Goal: Task Accomplishment & Management: Manage account settings

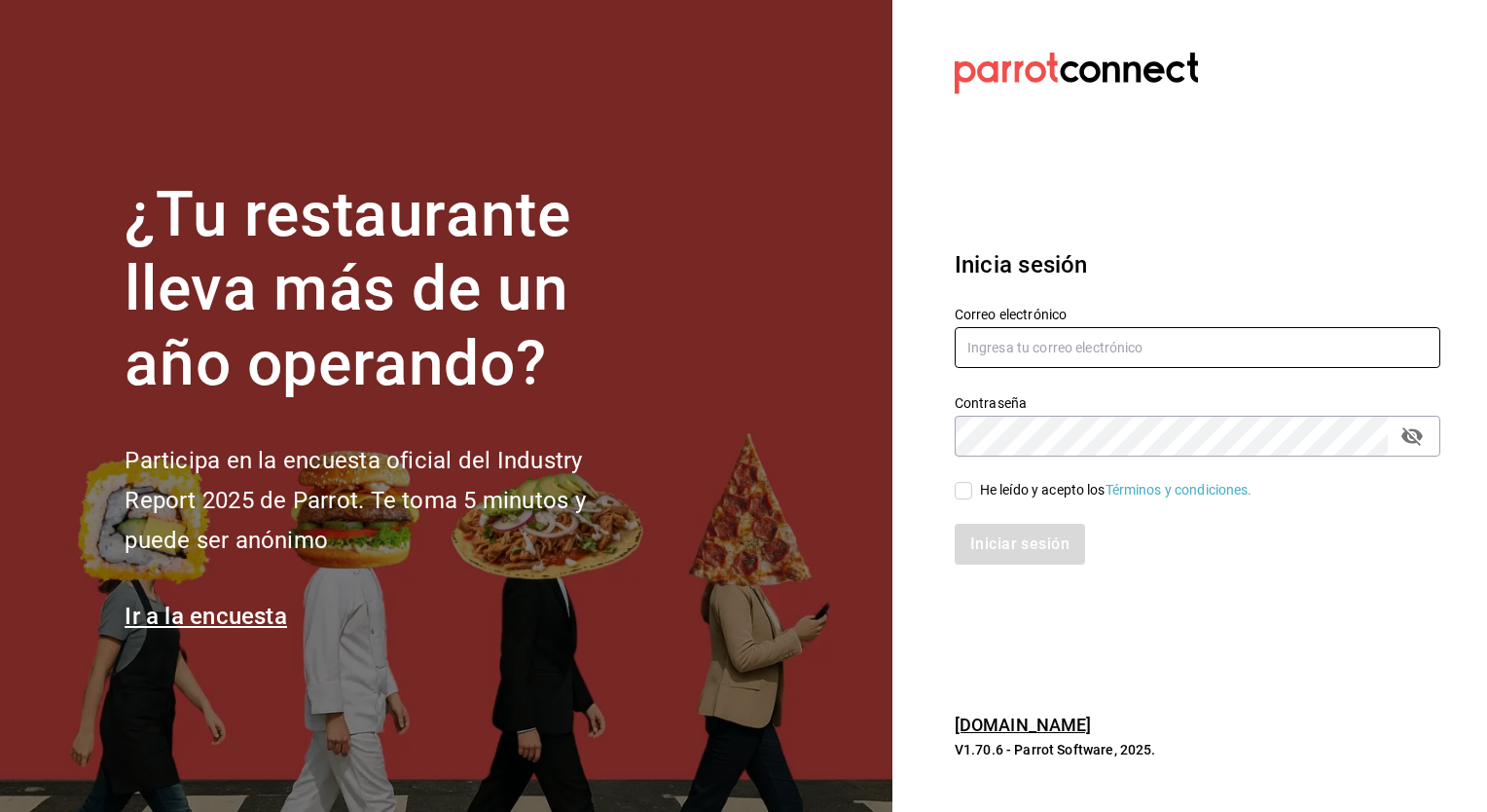
click at [1032, 362] on input "text" at bounding box center [1197, 347] width 485 height 41
type input "caballitoplayero@gmail.com"
click at [962, 492] on input "He leído y acepto los Términos y condiciones." at bounding box center [964, 490] width 18 height 18
checkbox input "true"
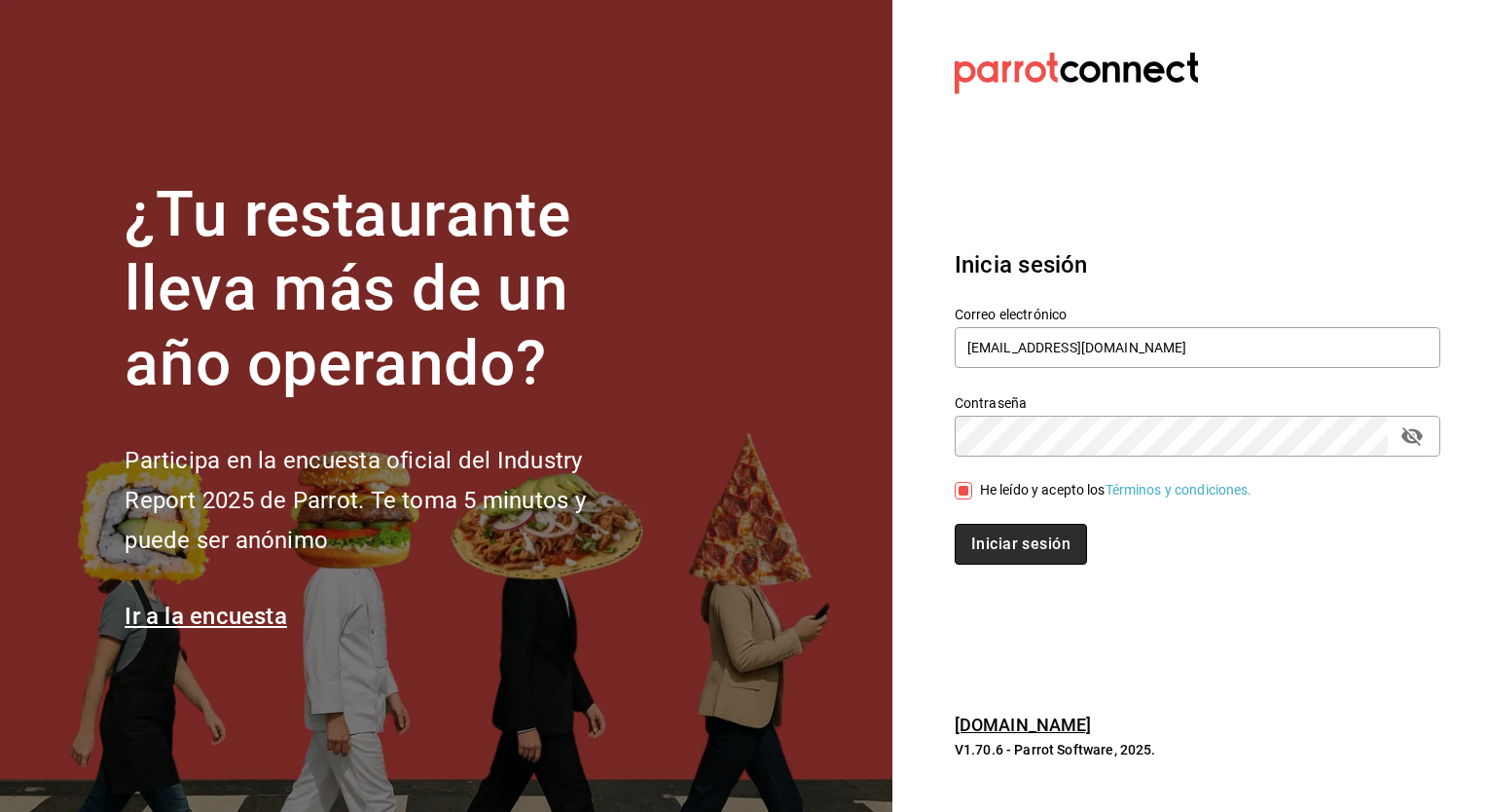
click at [1001, 535] on button "Iniciar sesión" at bounding box center [1020, 544] width 132 height 41
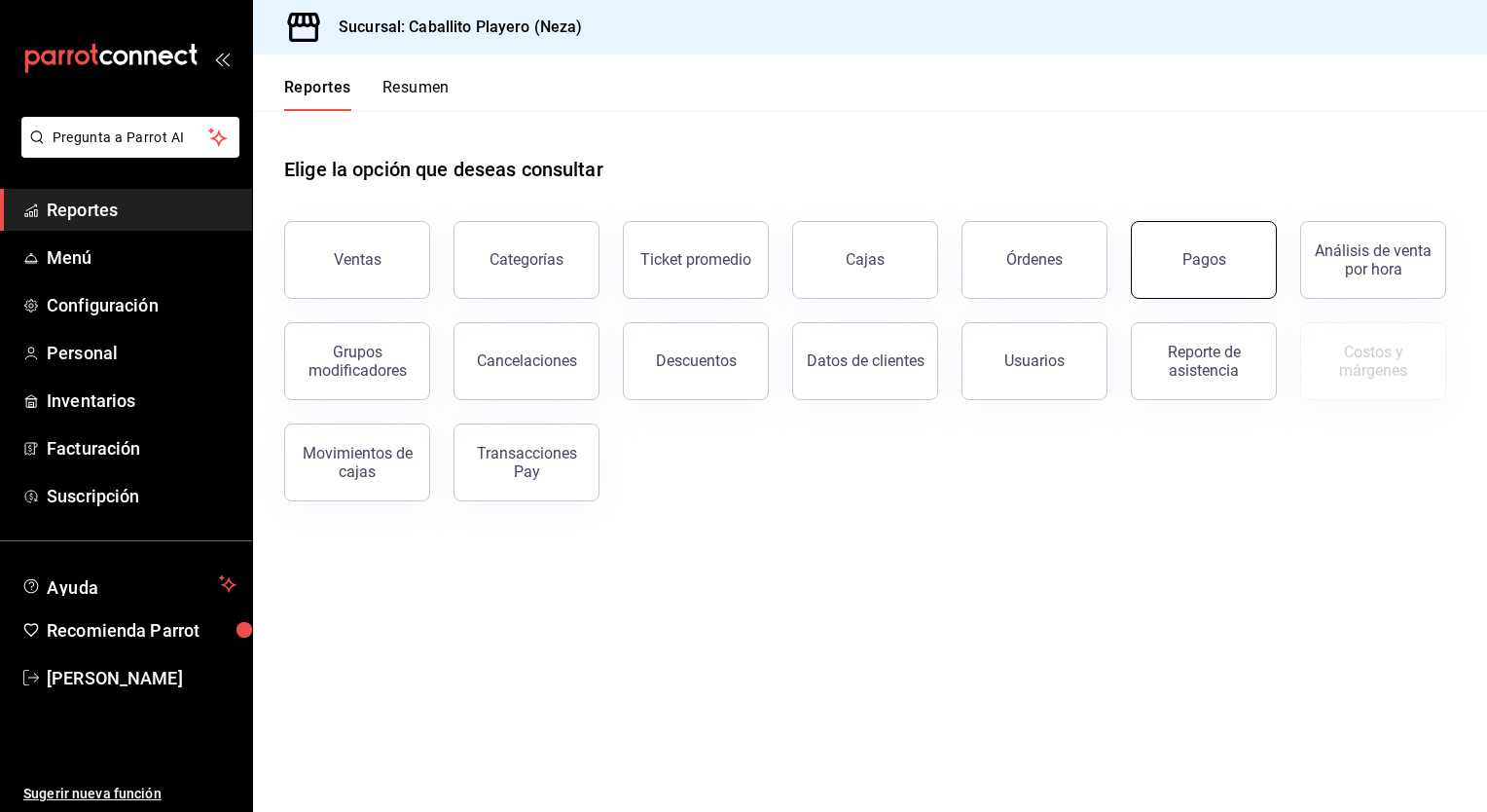
click at [1166, 275] on button "Pagos" at bounding box center [1203, 260] width 146 height 78
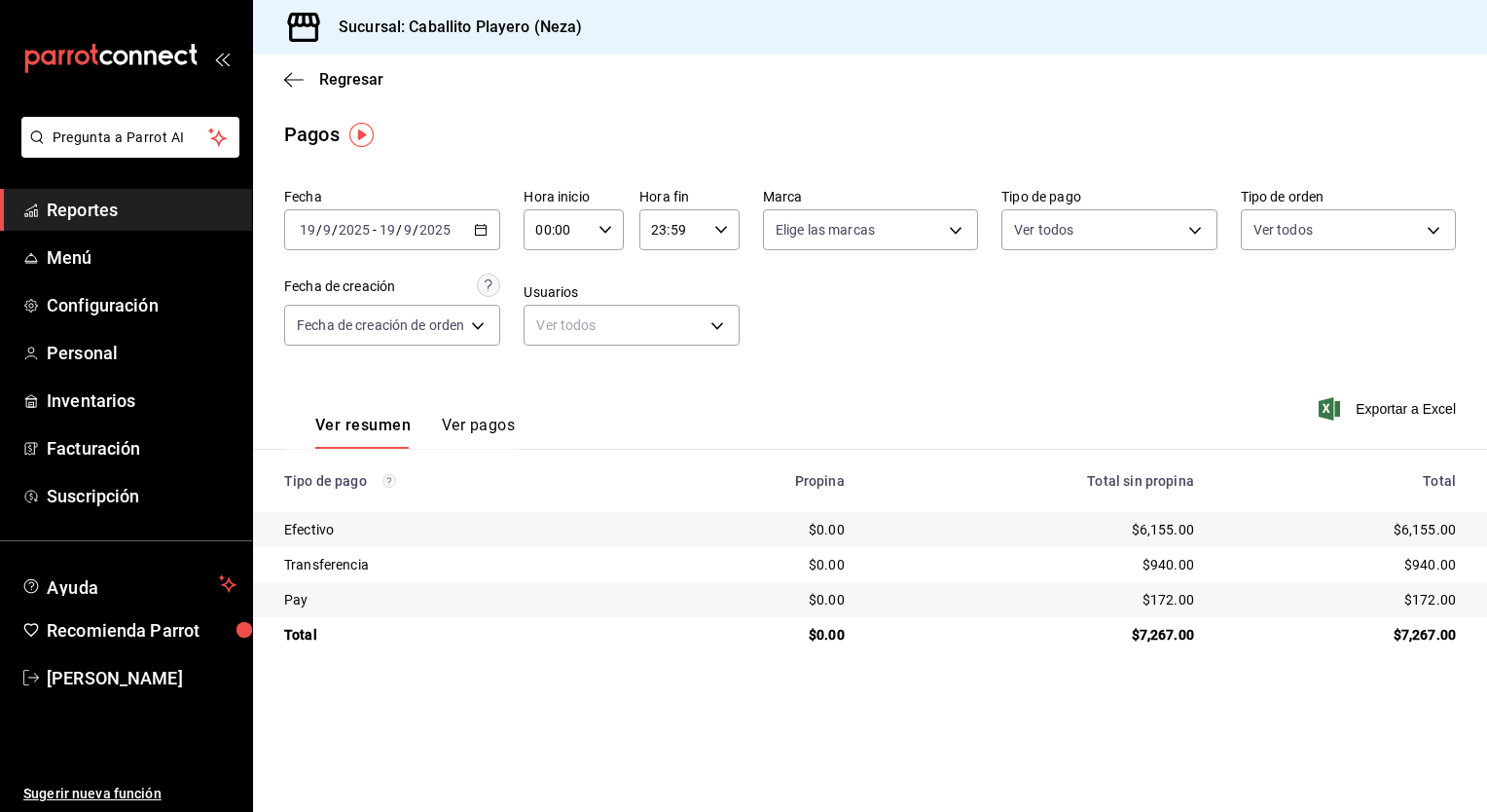
click at [504, 435] on button "Ver pagos" at bounding box center [478, 432] width 73 height 33
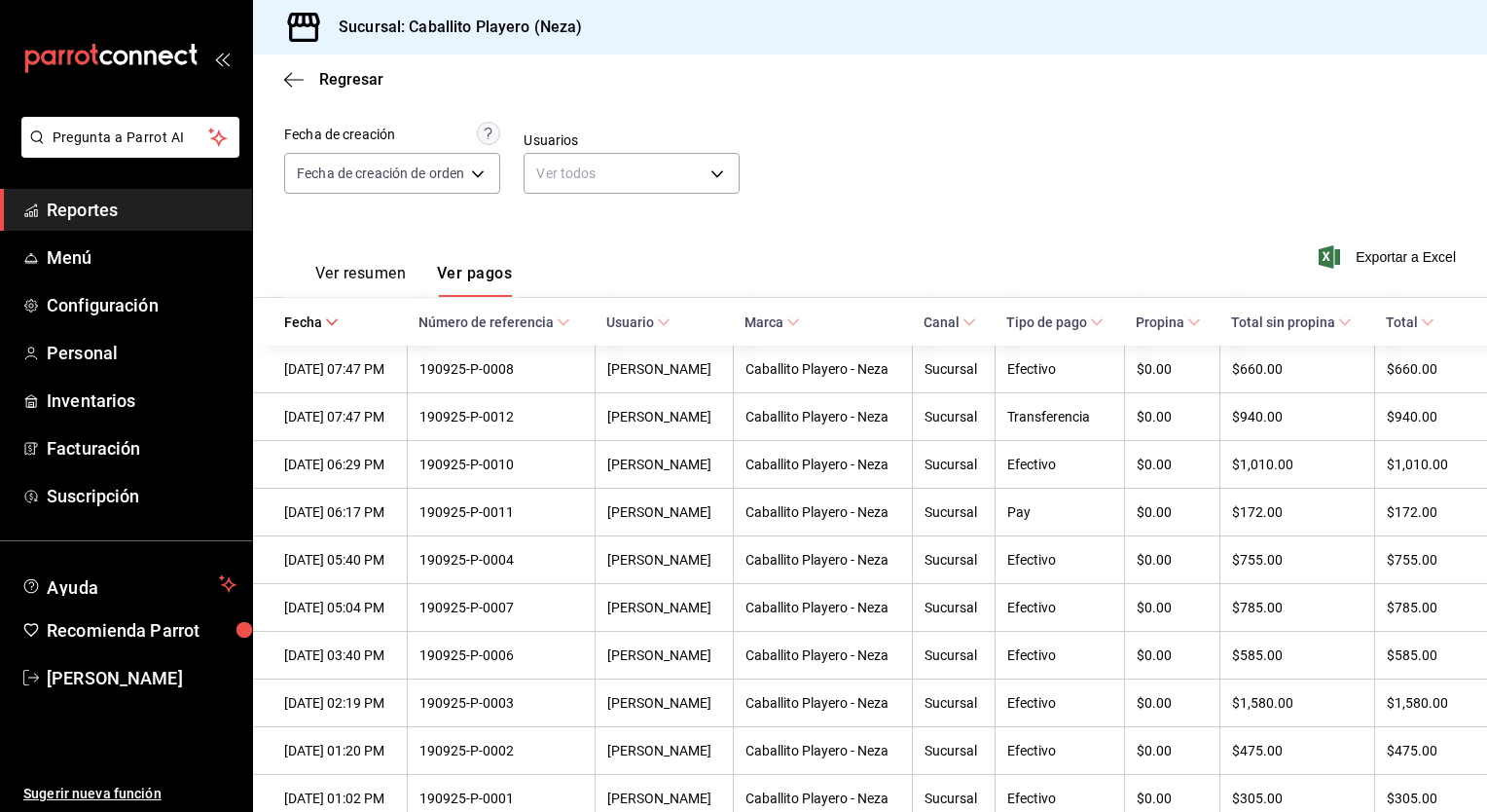
scroll to position [200, 0]
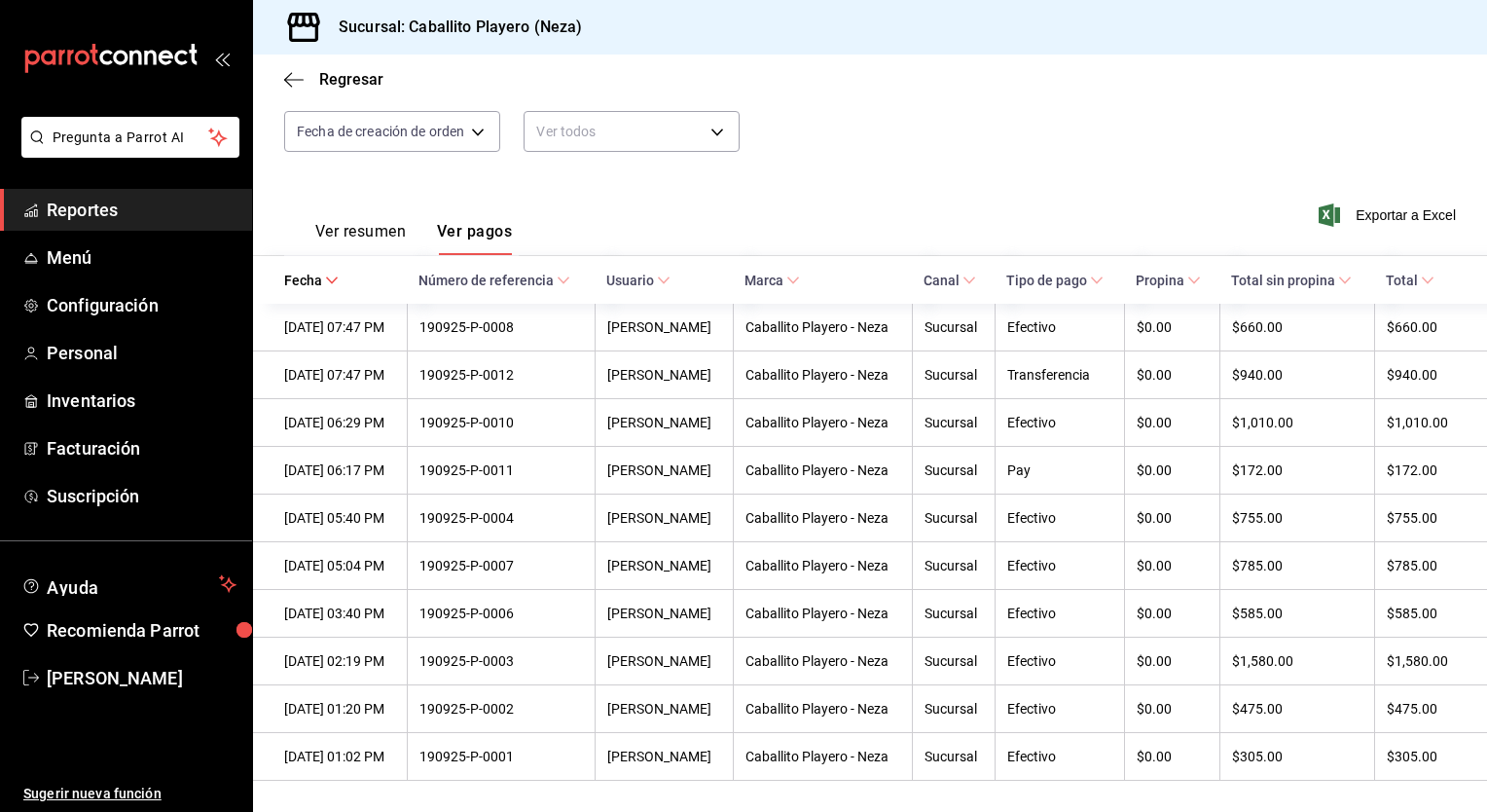
click at [347, 222] on button "Ver resumen" at bounding box center [360, 239] width 91 height 33
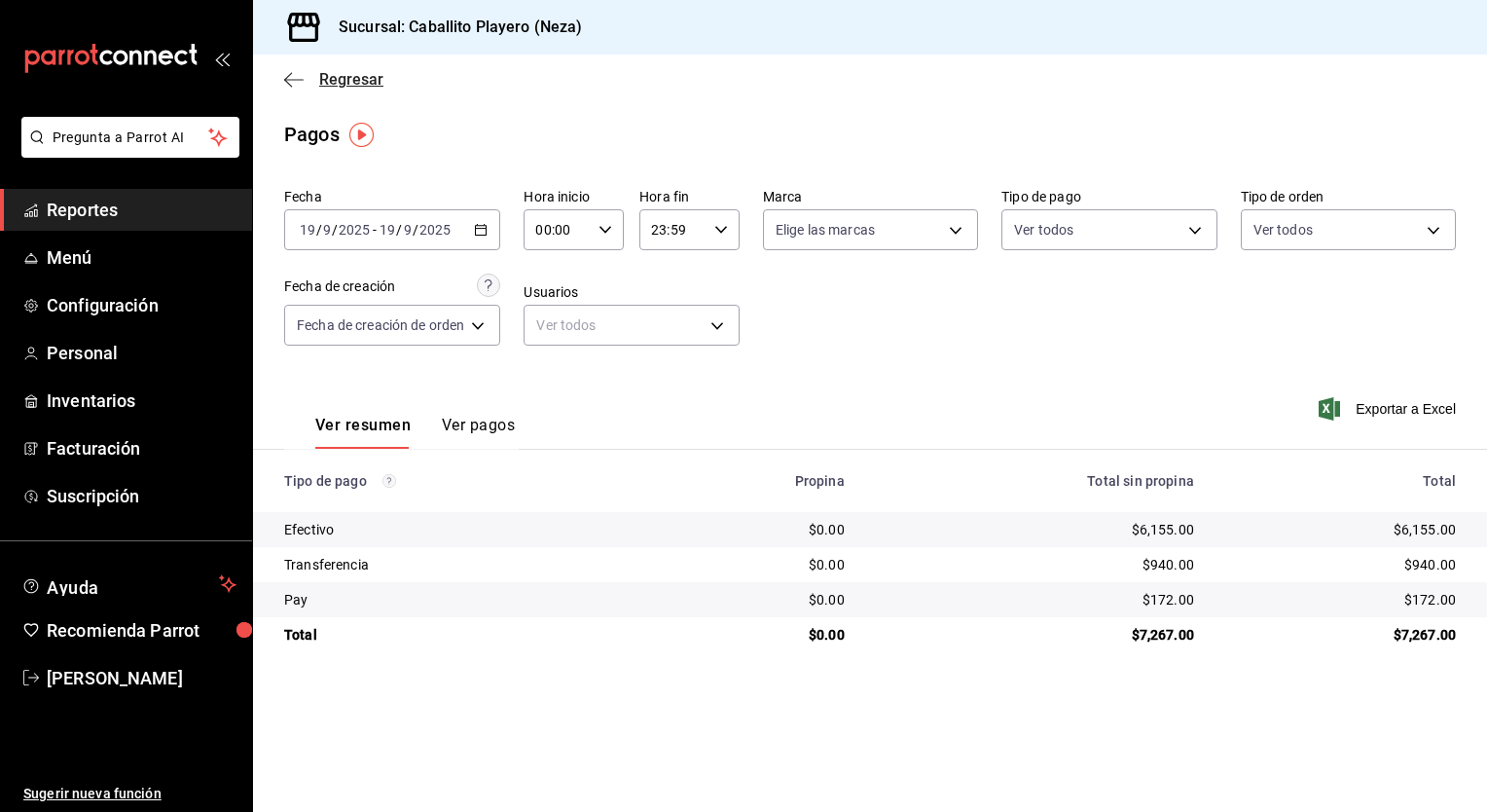
click at [322, 88] on span "Regresar" at bounding box center [351, 79] width 65 height 19
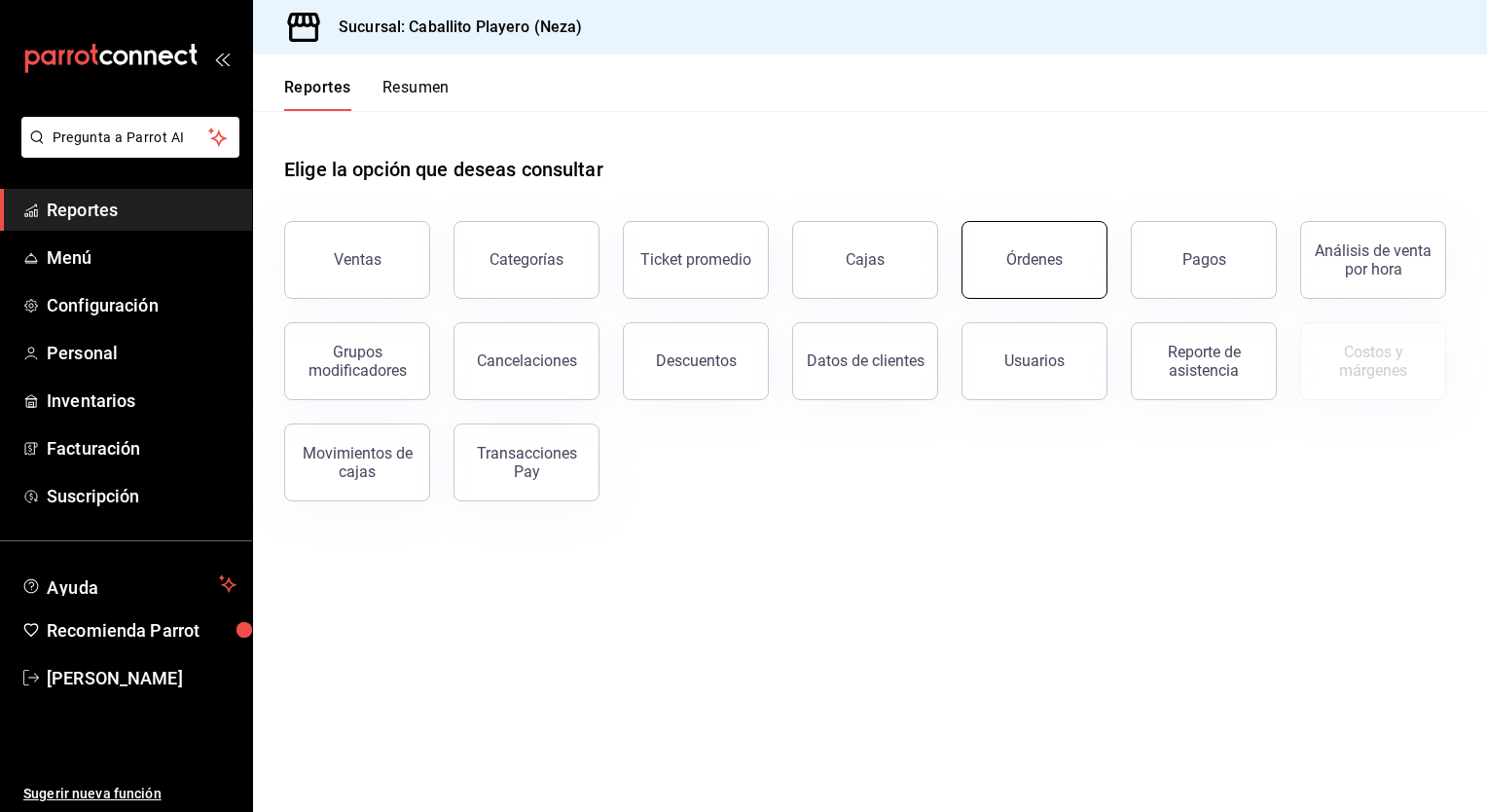
click at [1034, 274] on button "Órdenes" at bounding box center [1034, 260] width 146 height 78
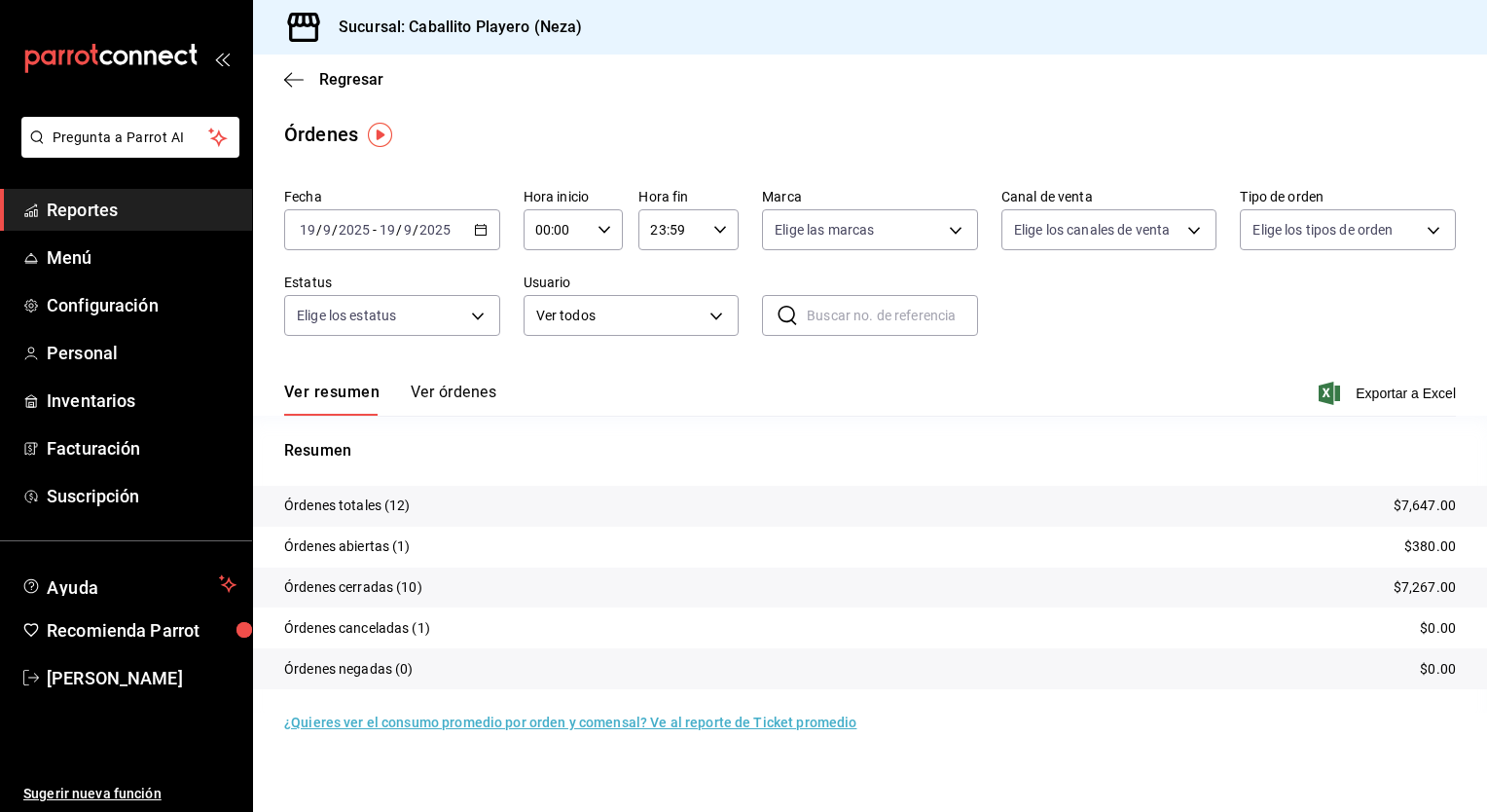
click at [441, 401] on button "Ver órdenes" at bounding box center [454, 399] width 86 height 33
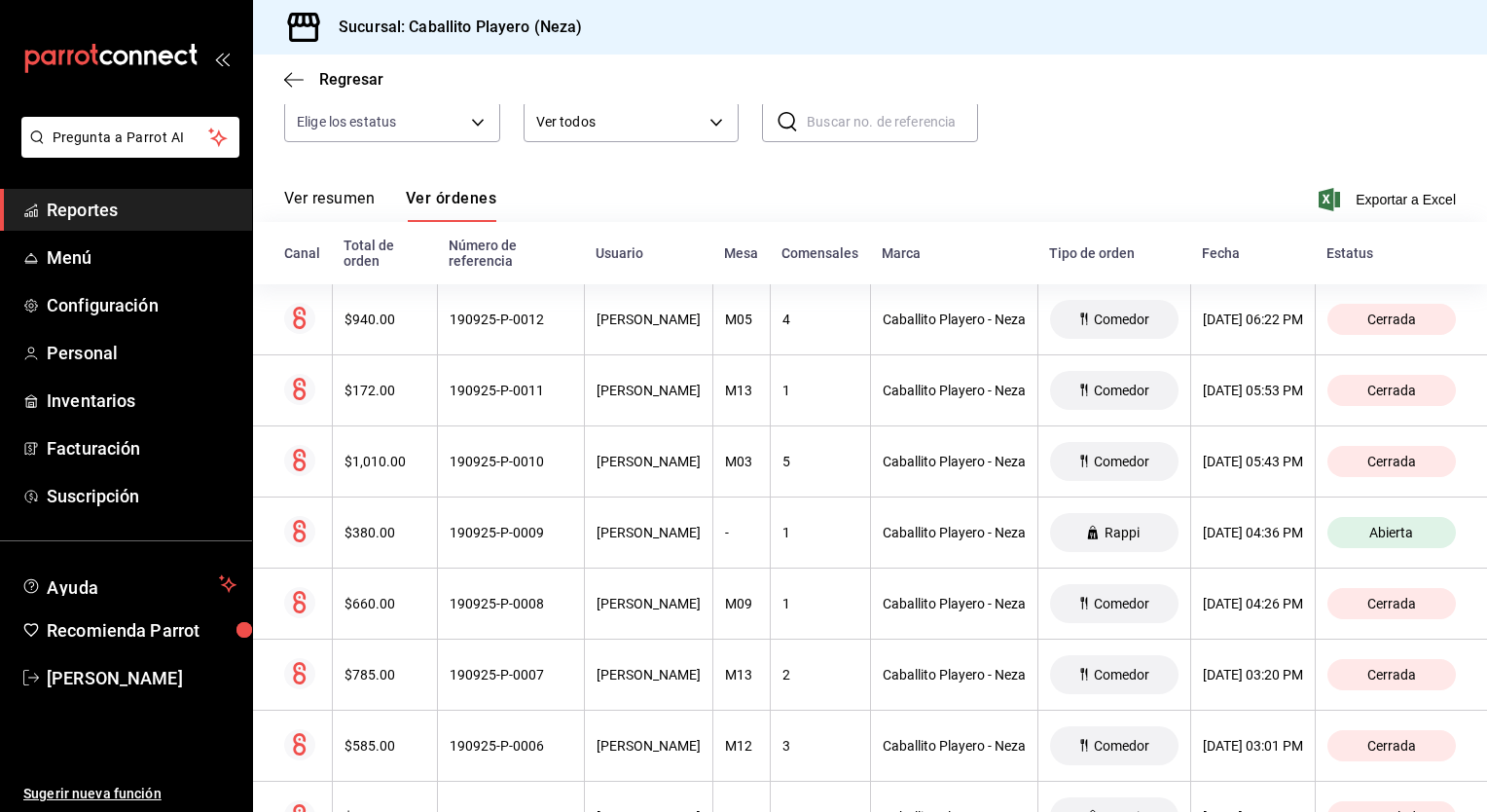
scroll to position [190, 0]
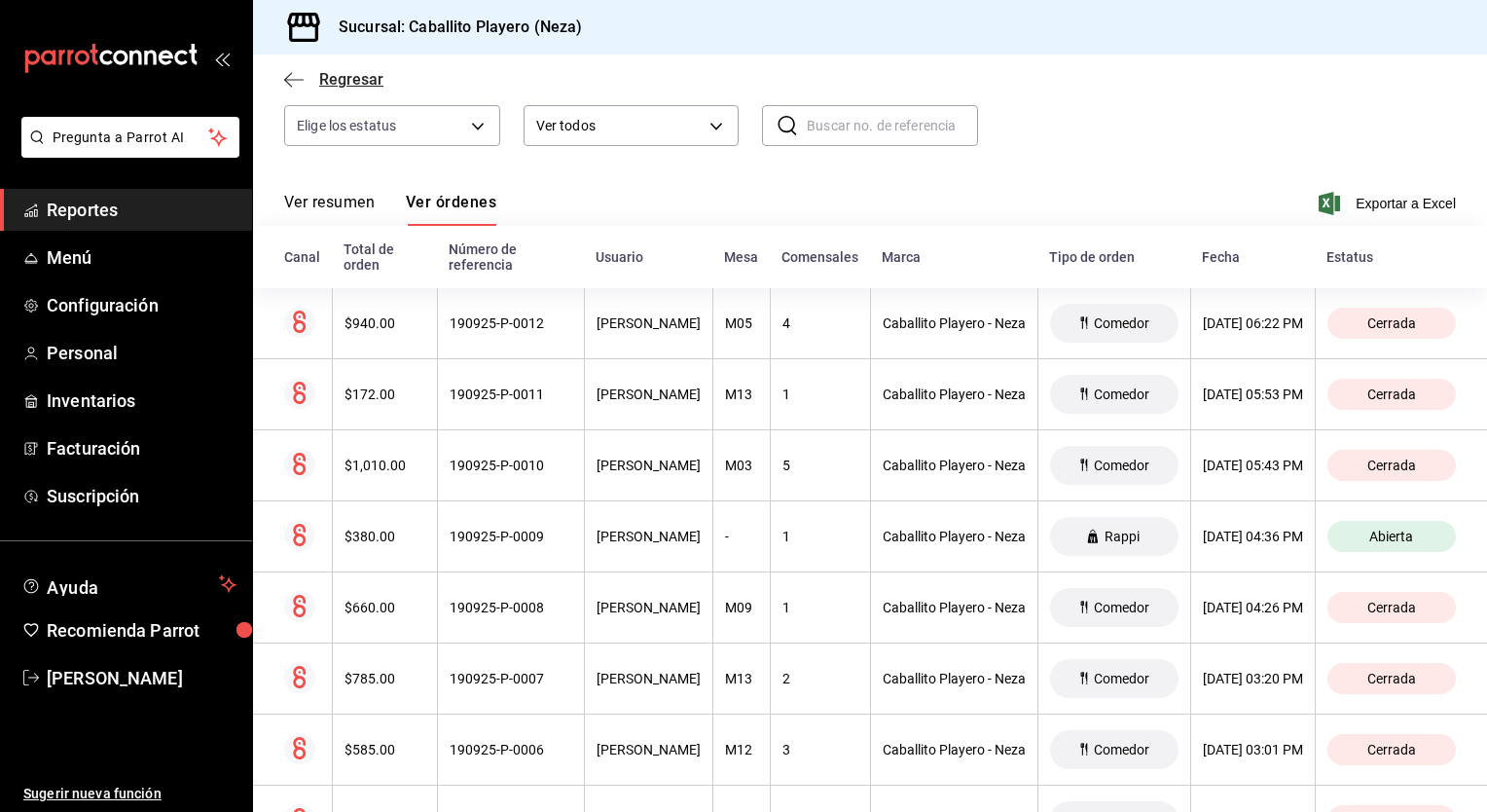
click at [321, 84] on span "Regresar" at bounding box center [351, 79] width 65 height 19
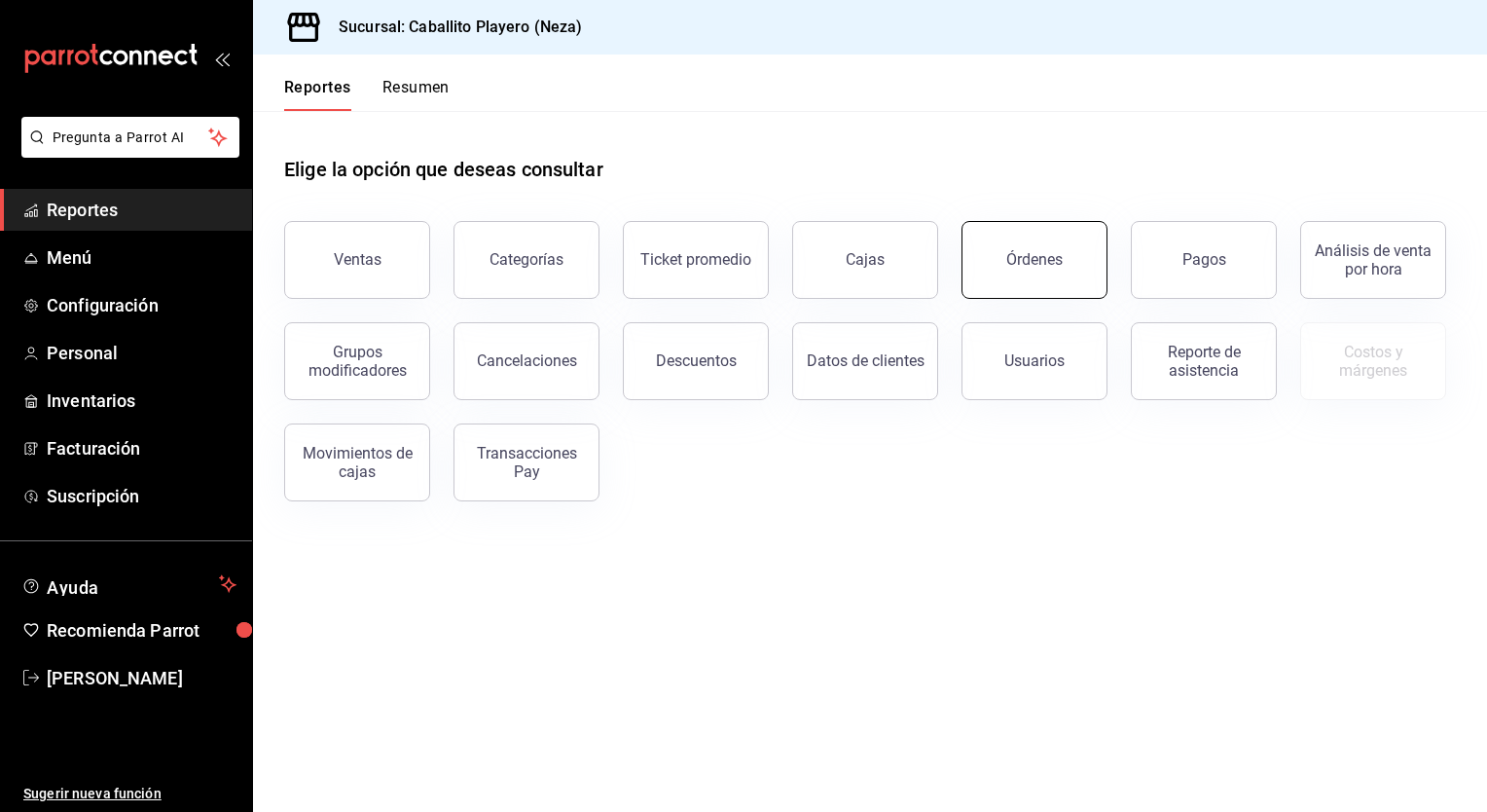
click at [981, 264] on button "Órdenes" at bounding box center [1034, 260] width 146 height 78
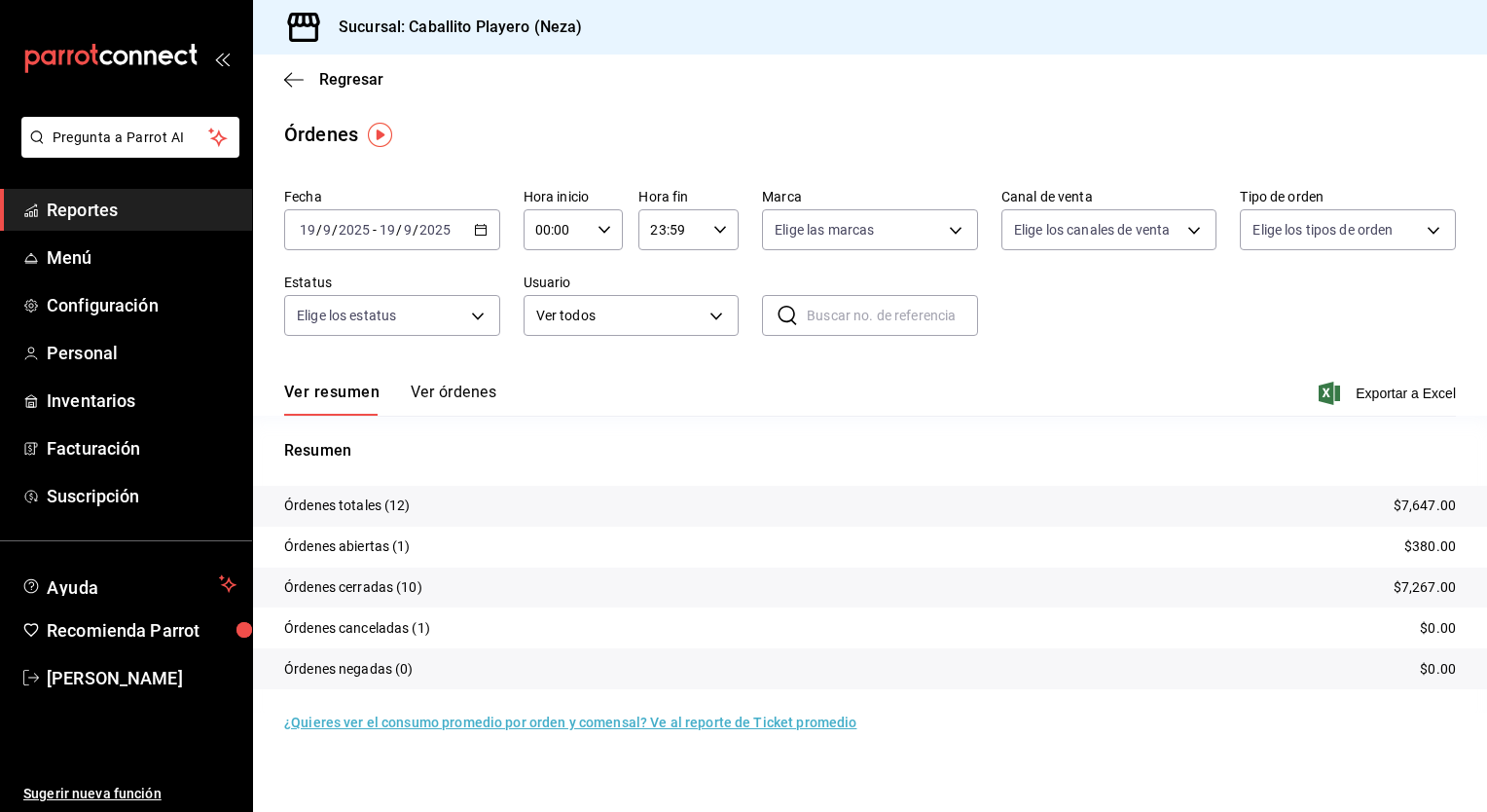
click at [483, 231] on icon "button" at bounding box center [481, 230] width 14 height 14
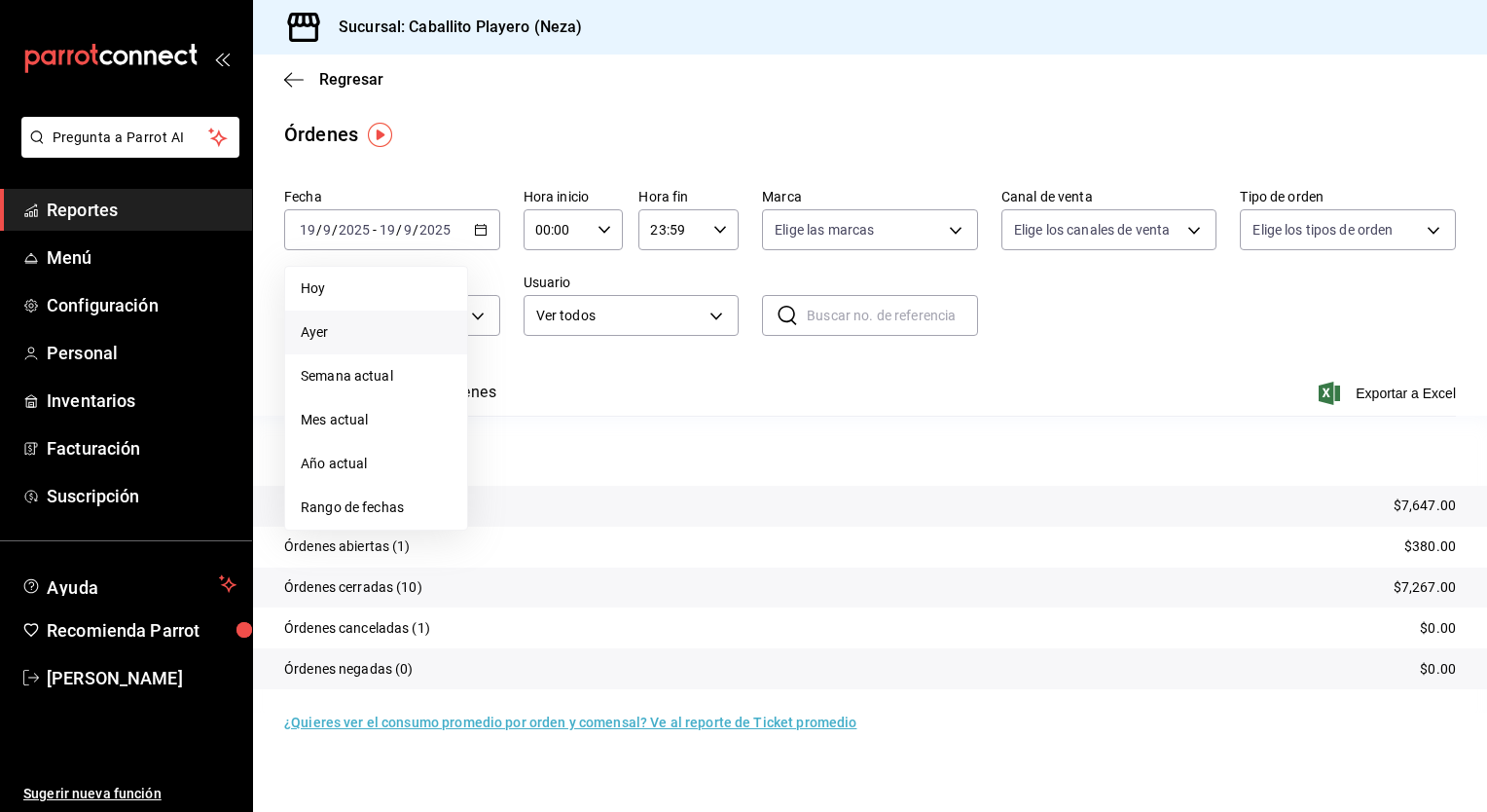
click at [336, 319] on li "Ayer" at bounding box center [377, 332] width 182 height 44
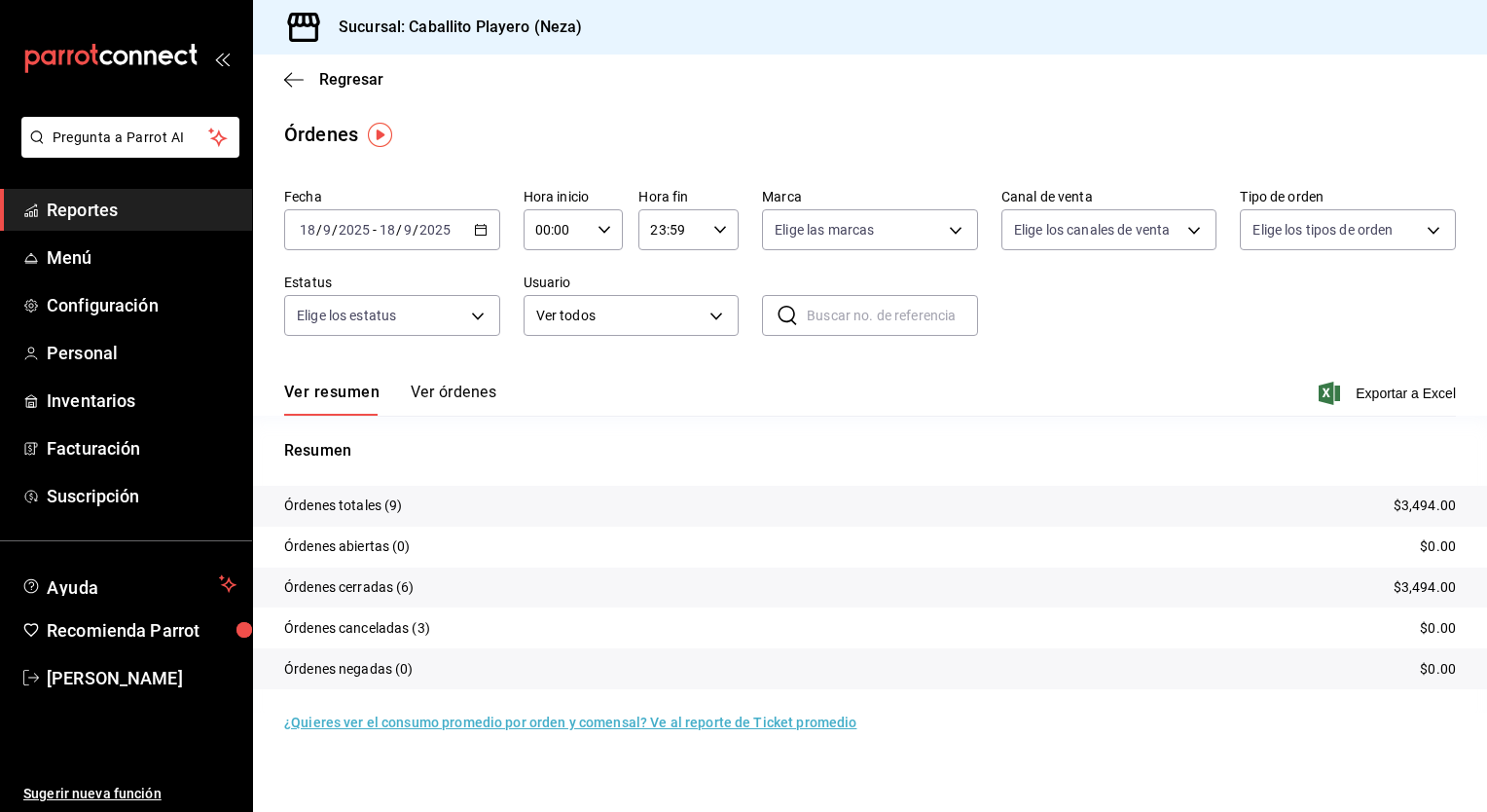
click at [449, 403] on button "Ver órdenes" at bounding box center [454, 399] width 86 height 33
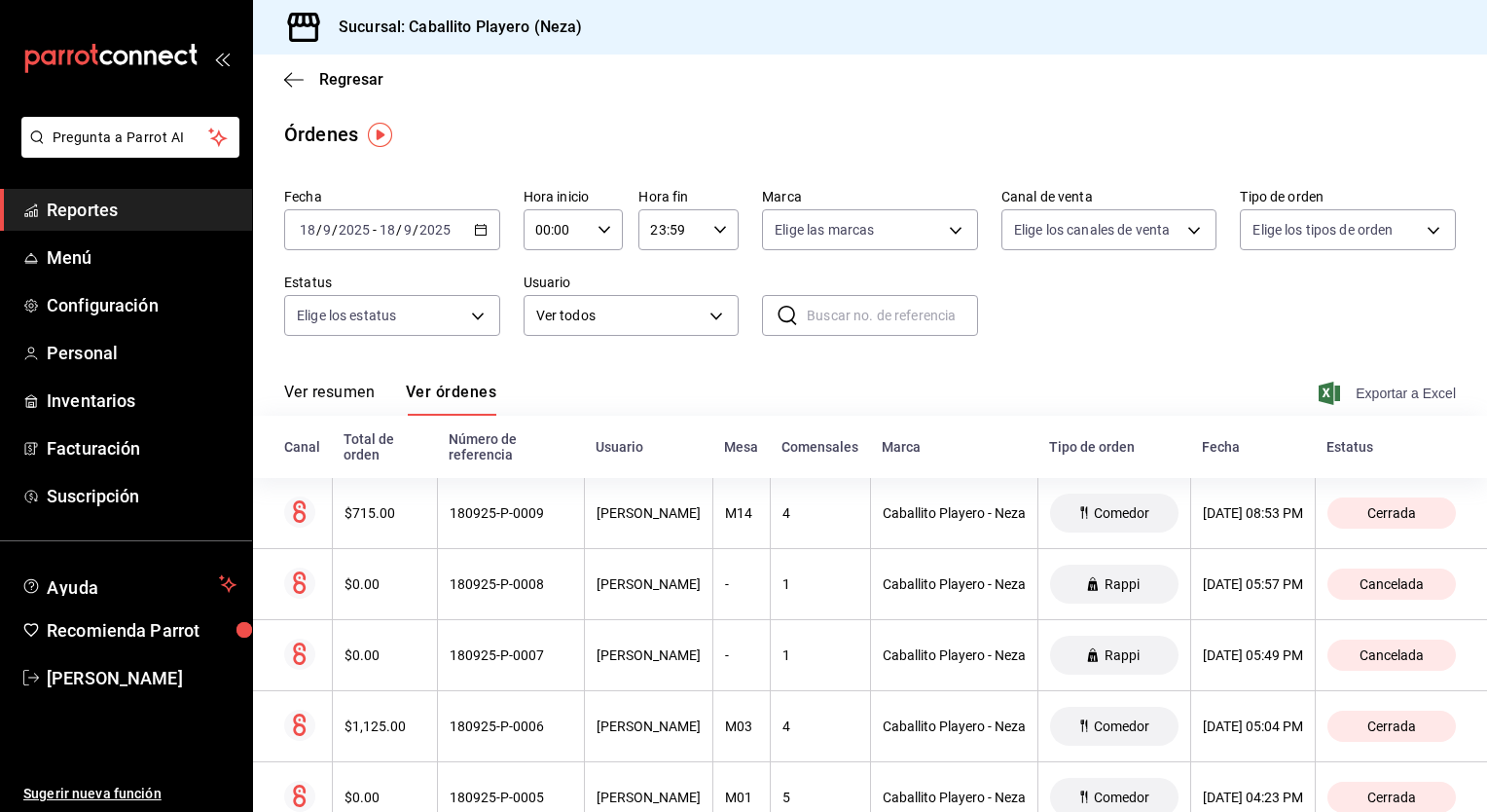
click at [1374, 395] on span "Exportar a Excel" at bounding box center [1389, 393] width 133 height 23
click at [474, 233] on icon "button" at bounding box center [481, 230] width 14 height 14
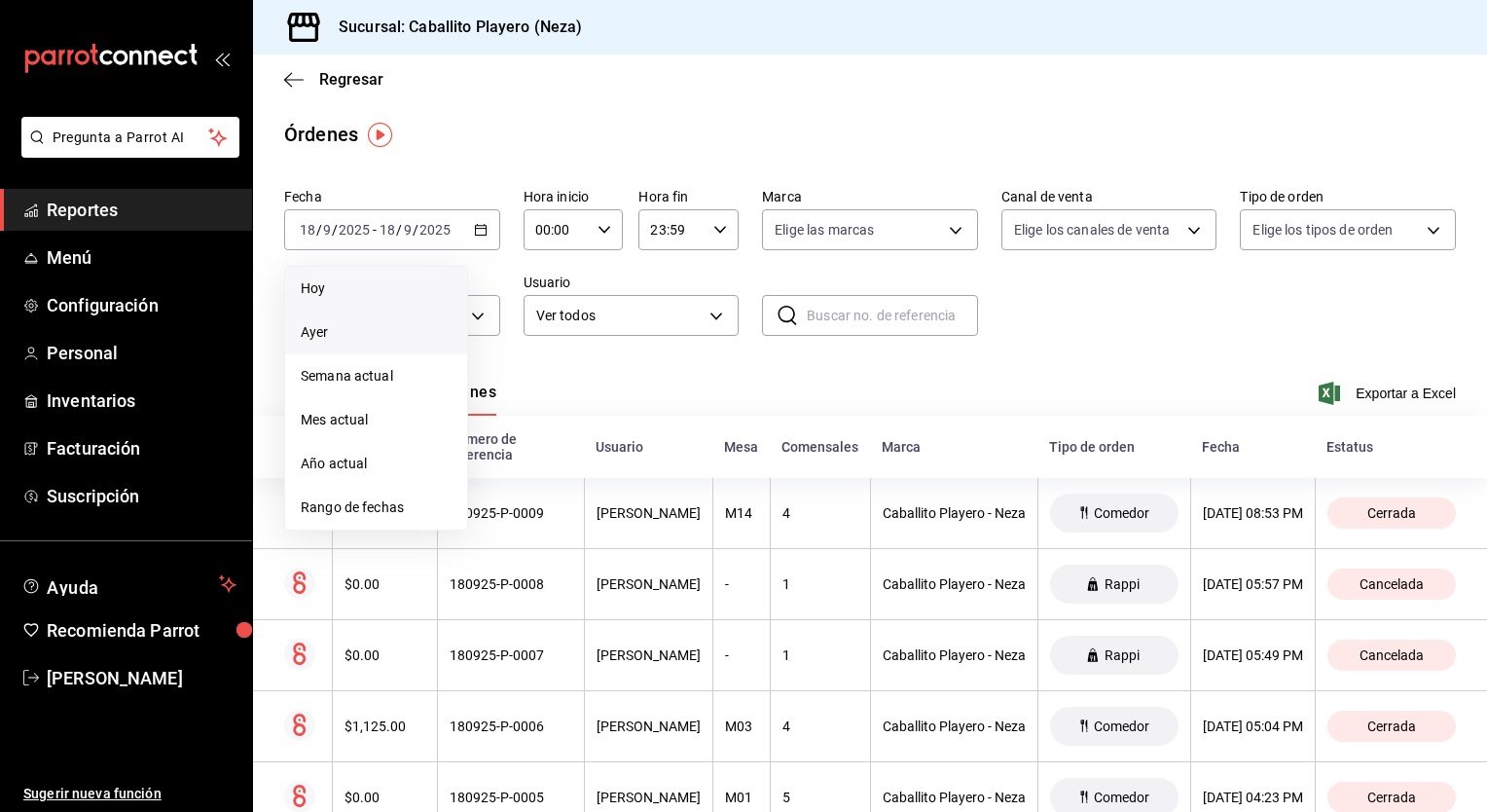
click at [323, 301] on li "Hoy" at bounding box center [377, 289] width 182 height 44
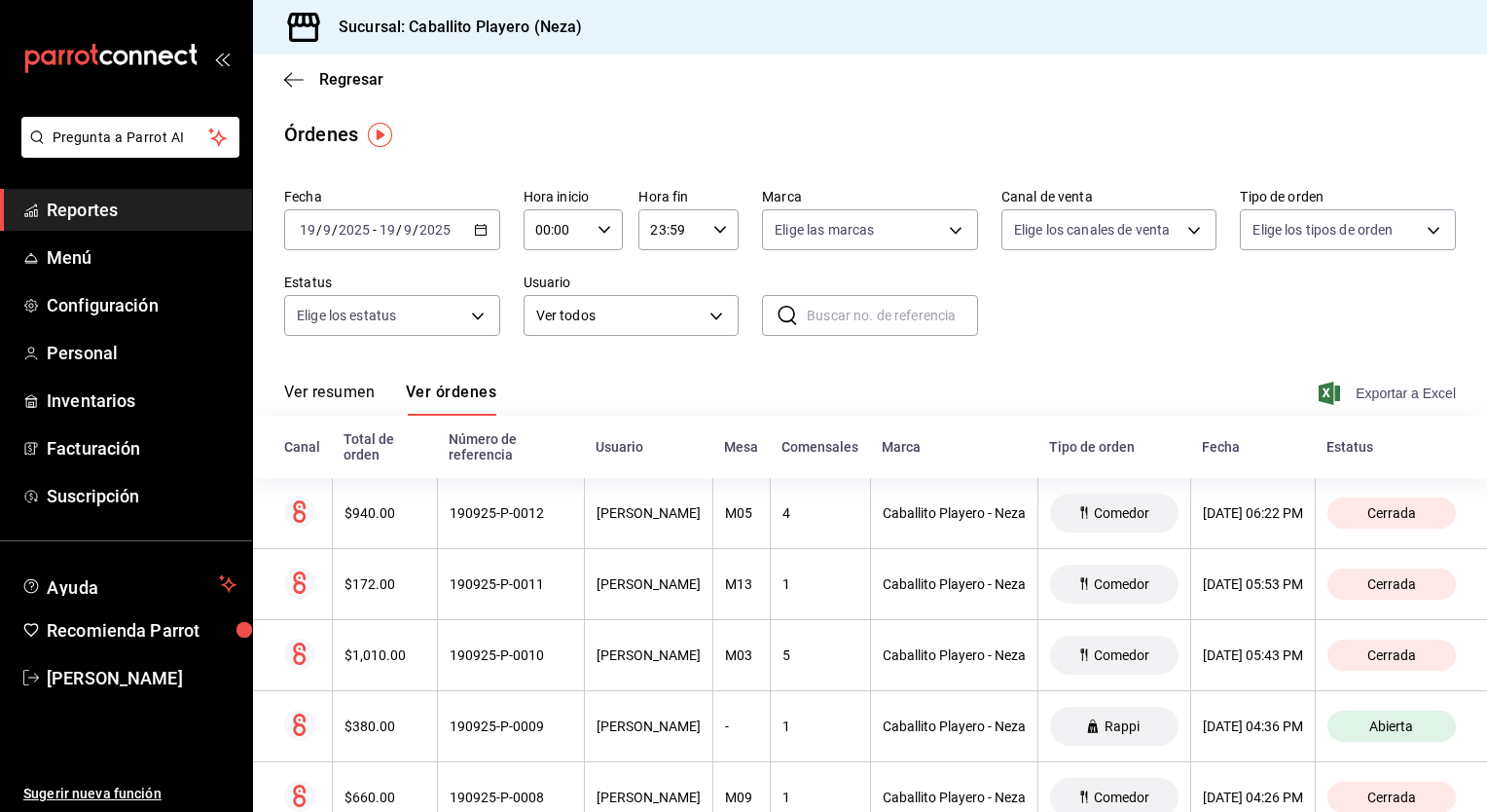
click at [1358, 399] on span "Exportar a Excel" at bounding box center [1389, 393] width 133 height 23
click at [308, 98] on div "Regresar" at bounding box center [871, 79] width 1235 height 50
click at [324, 90] on div "Regresar" at bounding box center [871, 79] width 1235 height 50
click at [331, 84] on span "Regresar" at bounding box center [351, 79] width 65 height 19
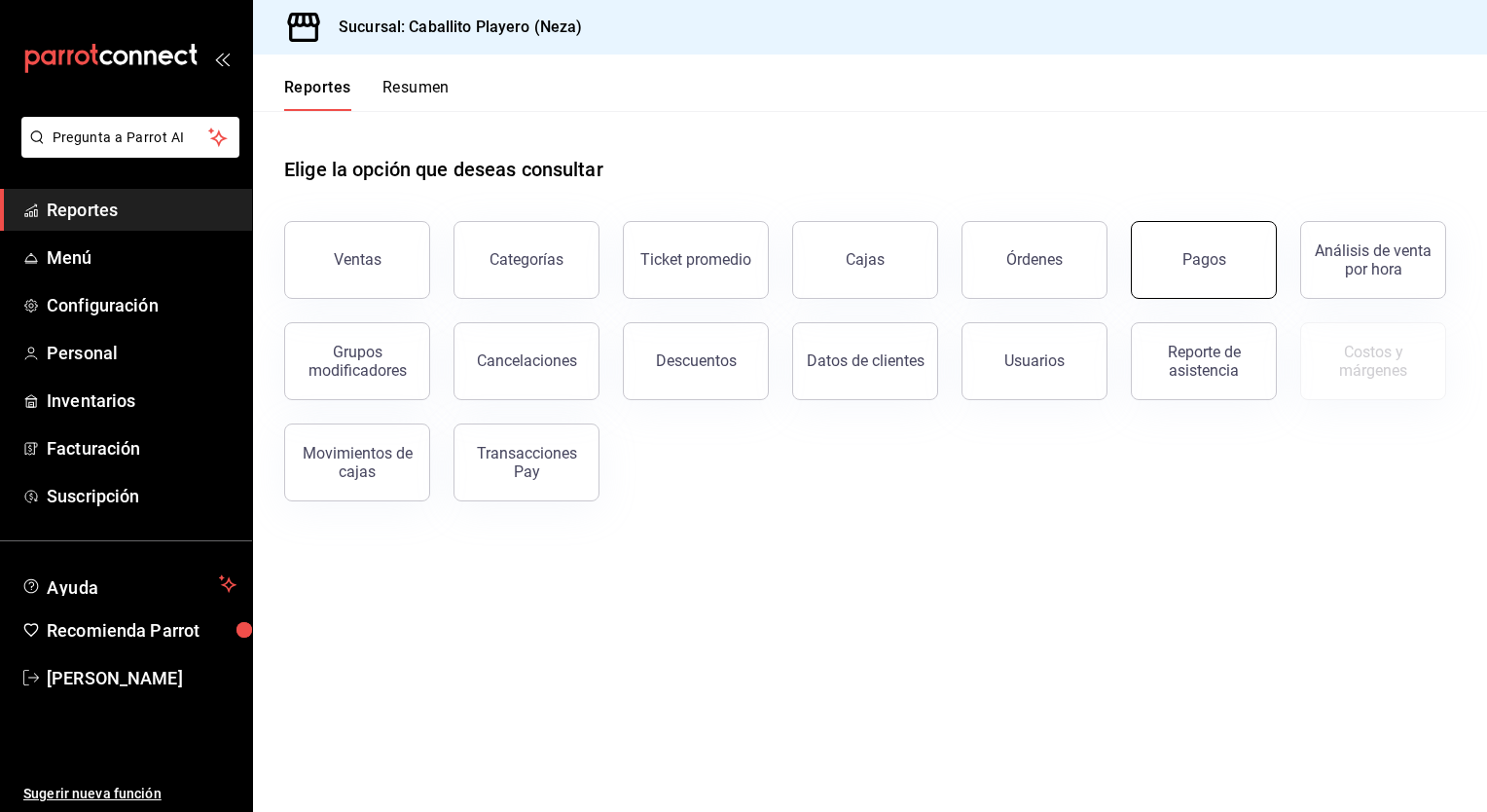
click at [1163, 244] on button "Pagos" at bounding box center [1203, 260] width 146 height 78
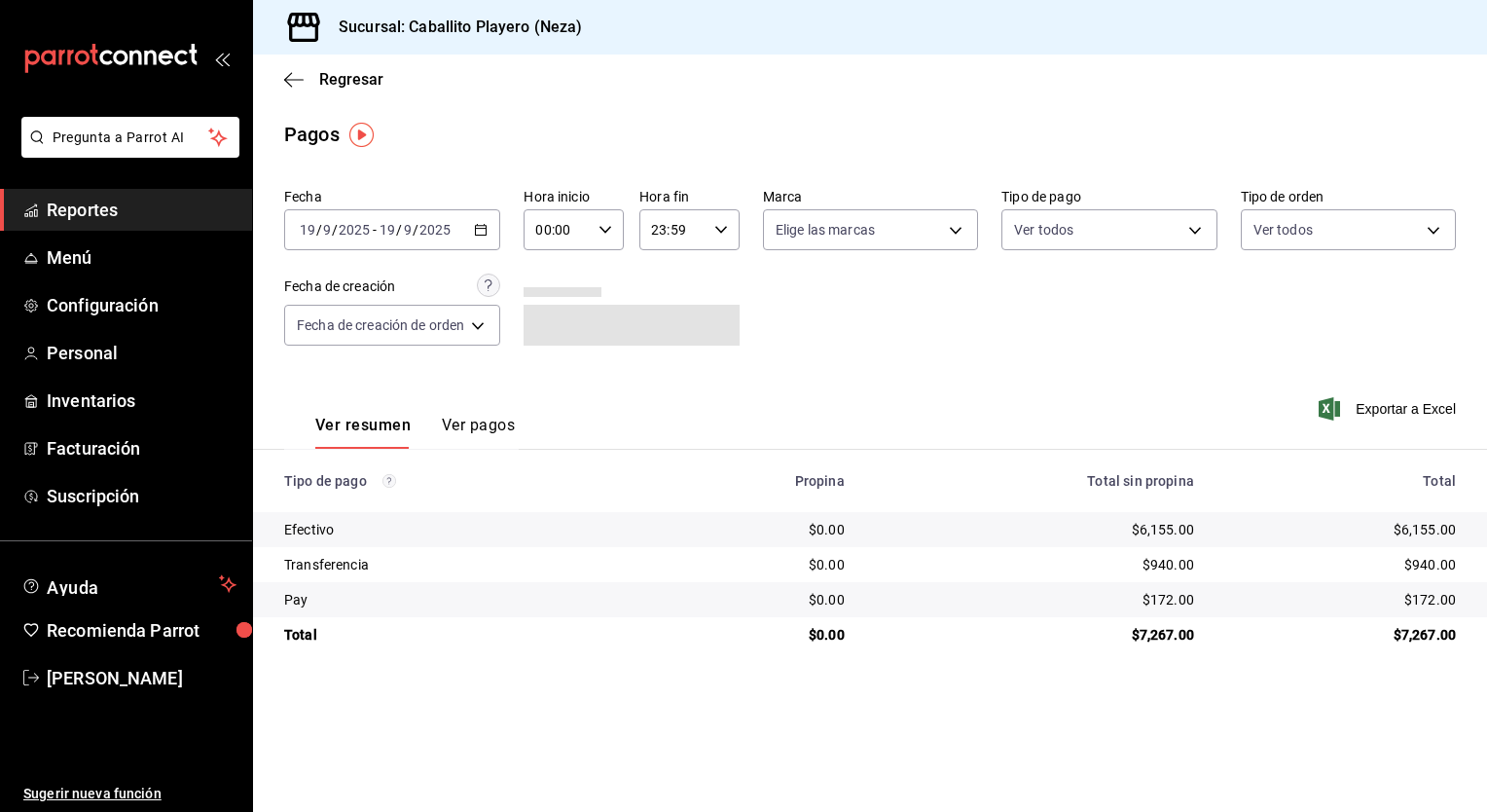
click at [462, 418] on button "Ver pagos" at bounding box center [478, 432] width 73 height 33
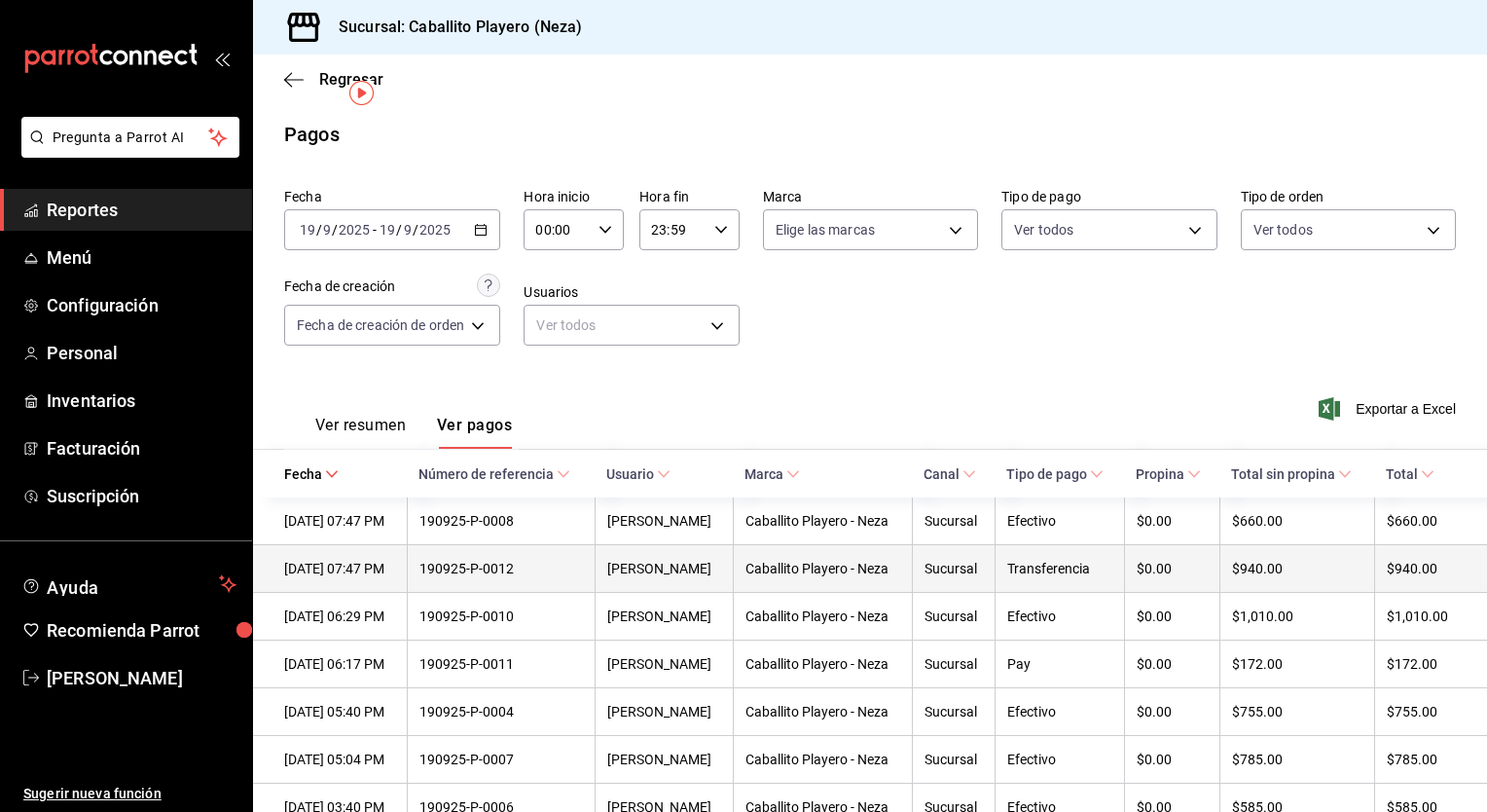
scroll to position [43, 0]
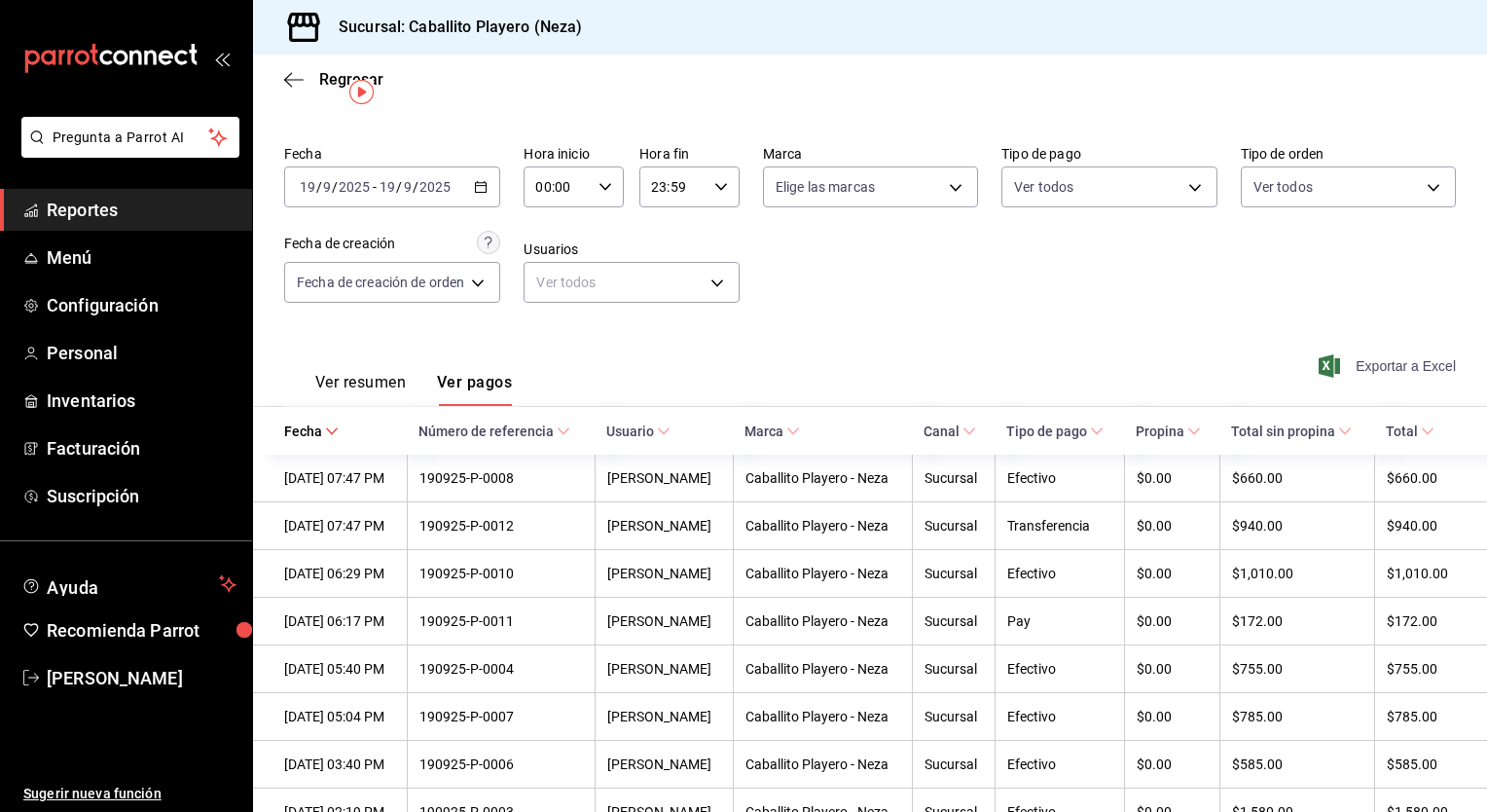
click at [1381, 368] on span "Exportar a Excel" at bounding box center [1389, 366] width 133 height 23
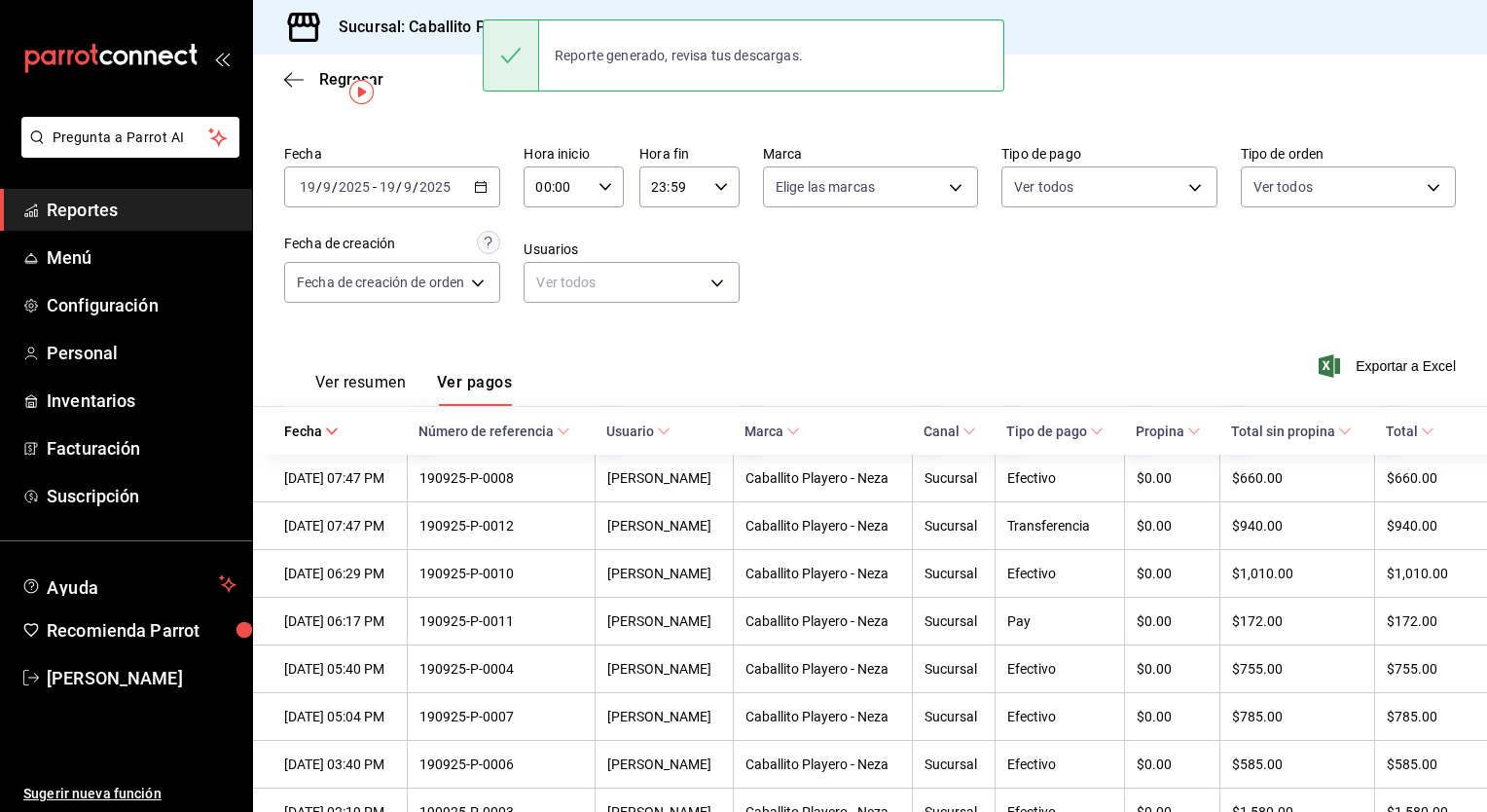
click at [823, 319] on div "Fecha 2025-09-19 19 / 9 / 2025 - 2025-09-19 19 / 9 / 2025 Hora inicio 00:00 Hor…" at bounding box center [871, 231] width 1172 height 189
click at [298, 83] on icon "button" at bounding box center [294, 80] width 20 height 18
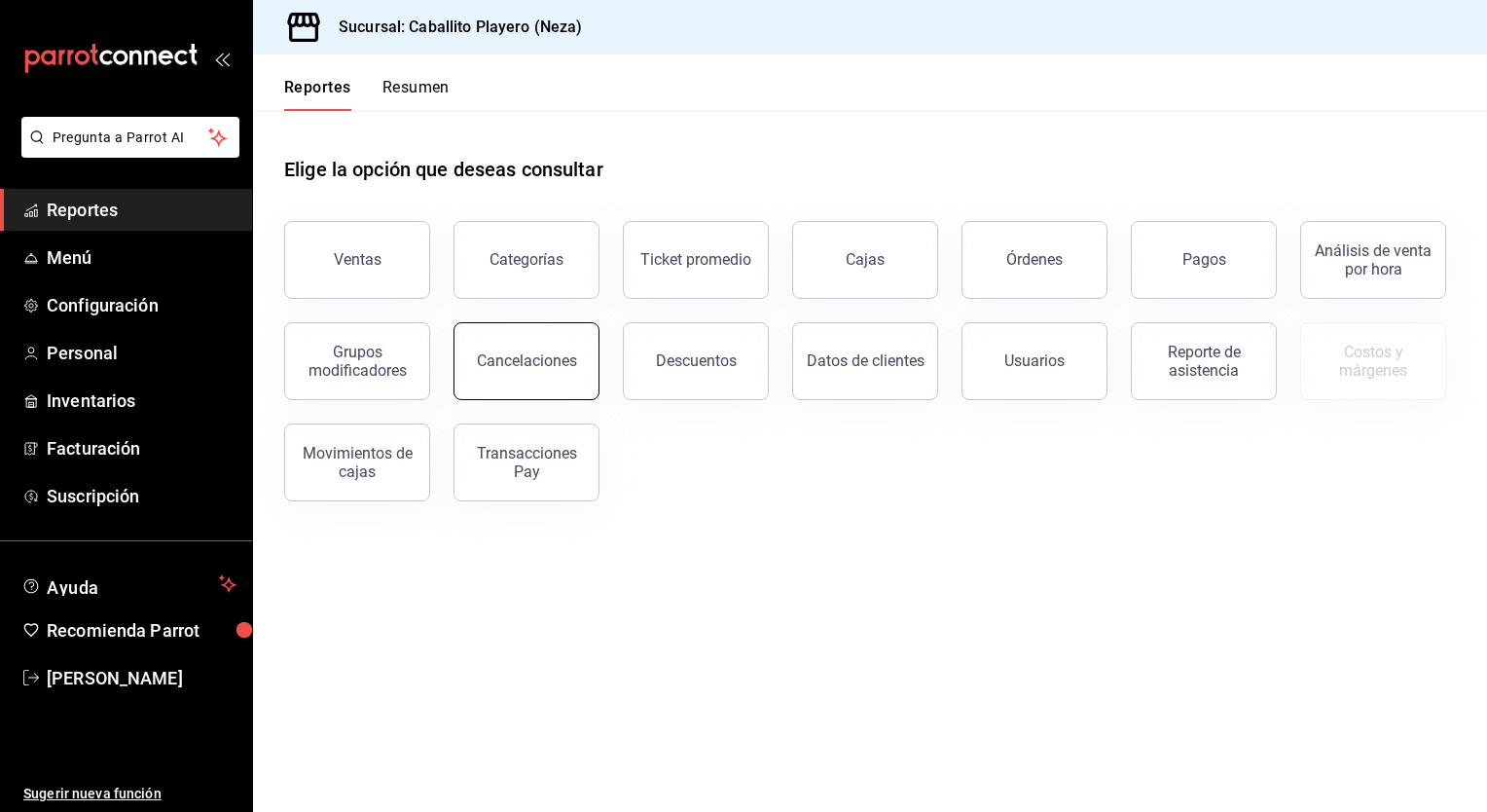
click at [527, 354] on div "Cancelaciones" at bounding box center [527, 360] width 100 height 19
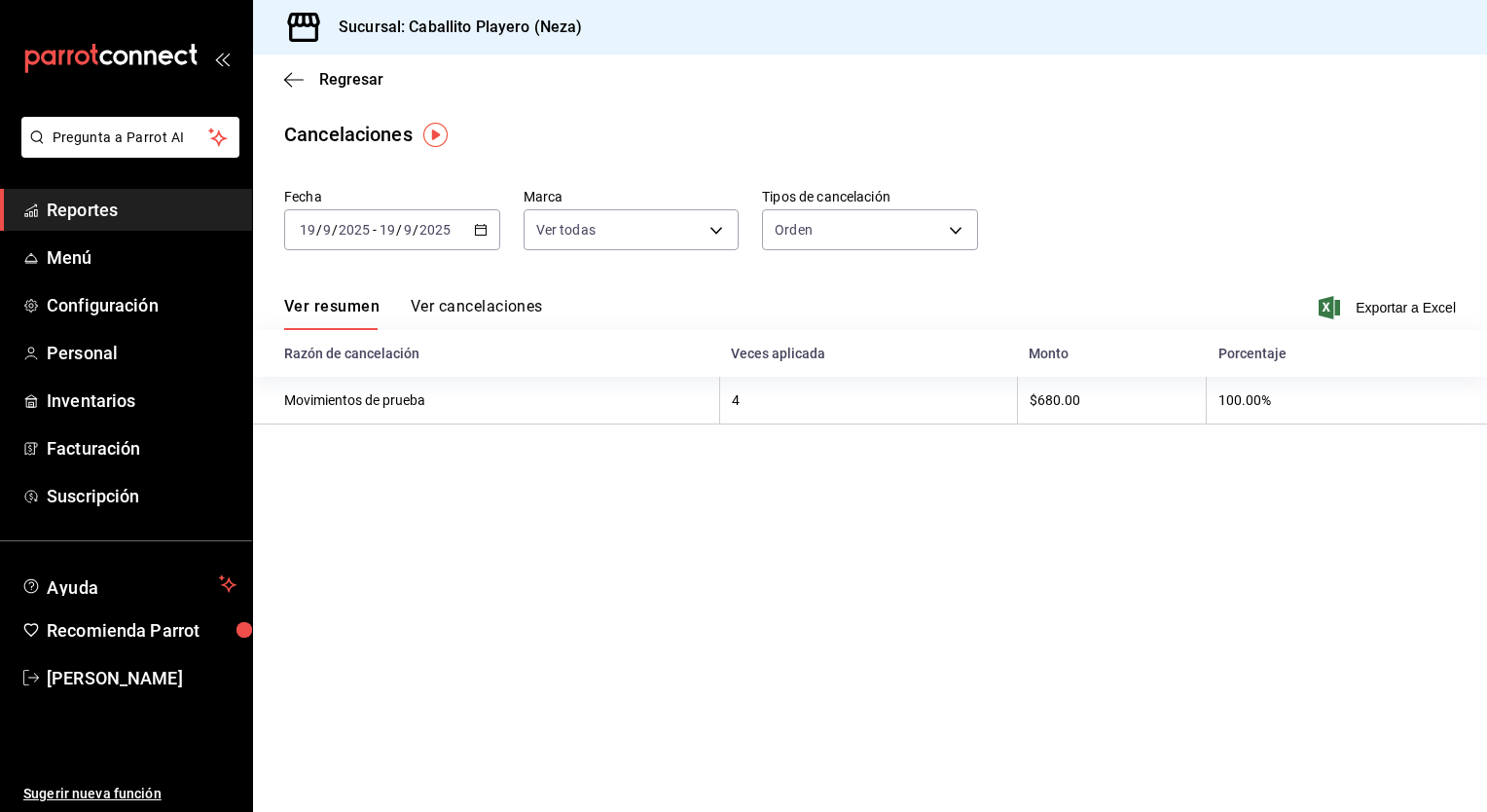
click at [481, 301] on button "Ver cancelaciones" at bounding box center [476, 313] width 132 height 33
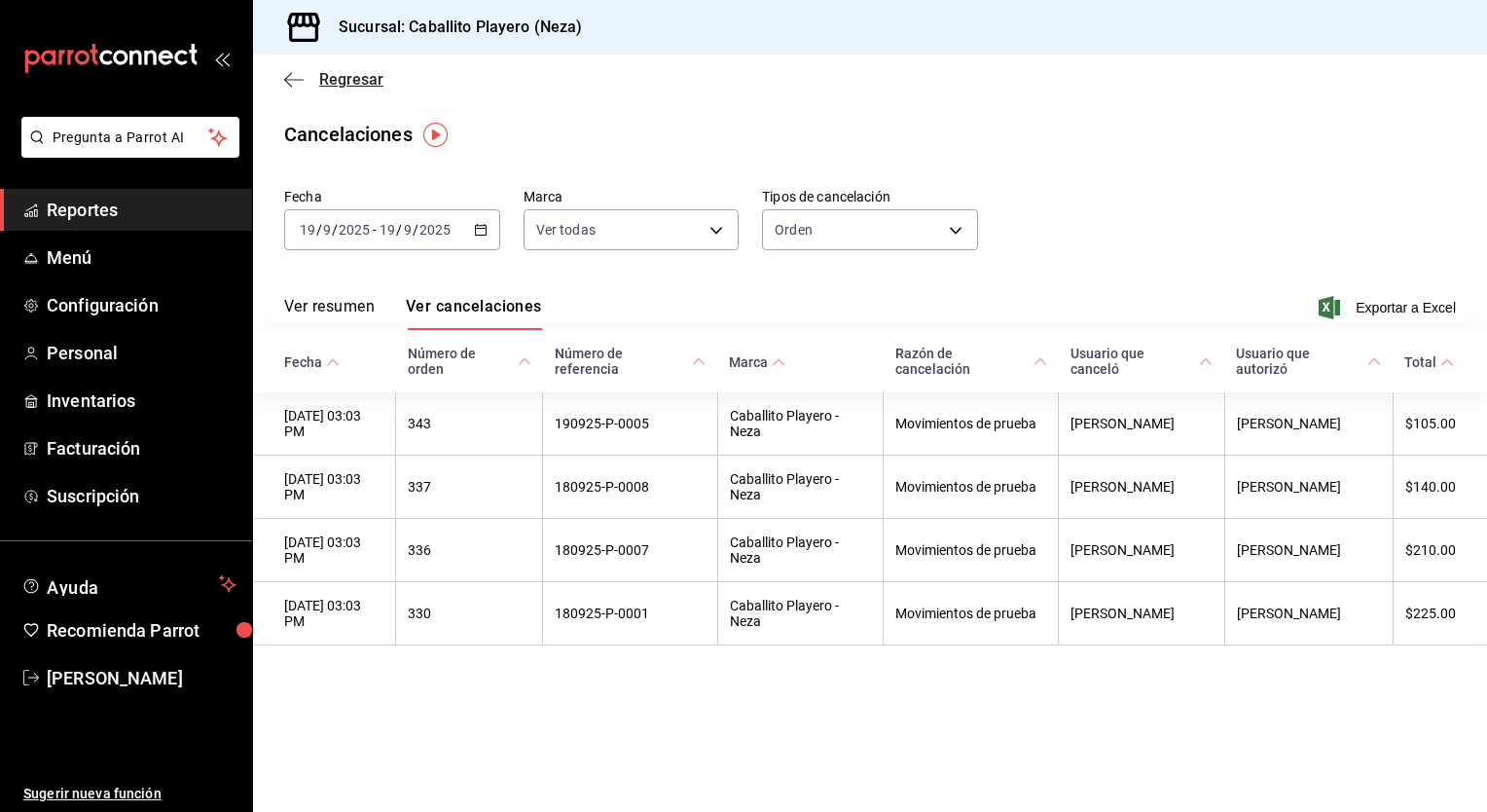
click at [327, 80] on span "Regresar" at bounding box center [351, 79] width 65 height 19
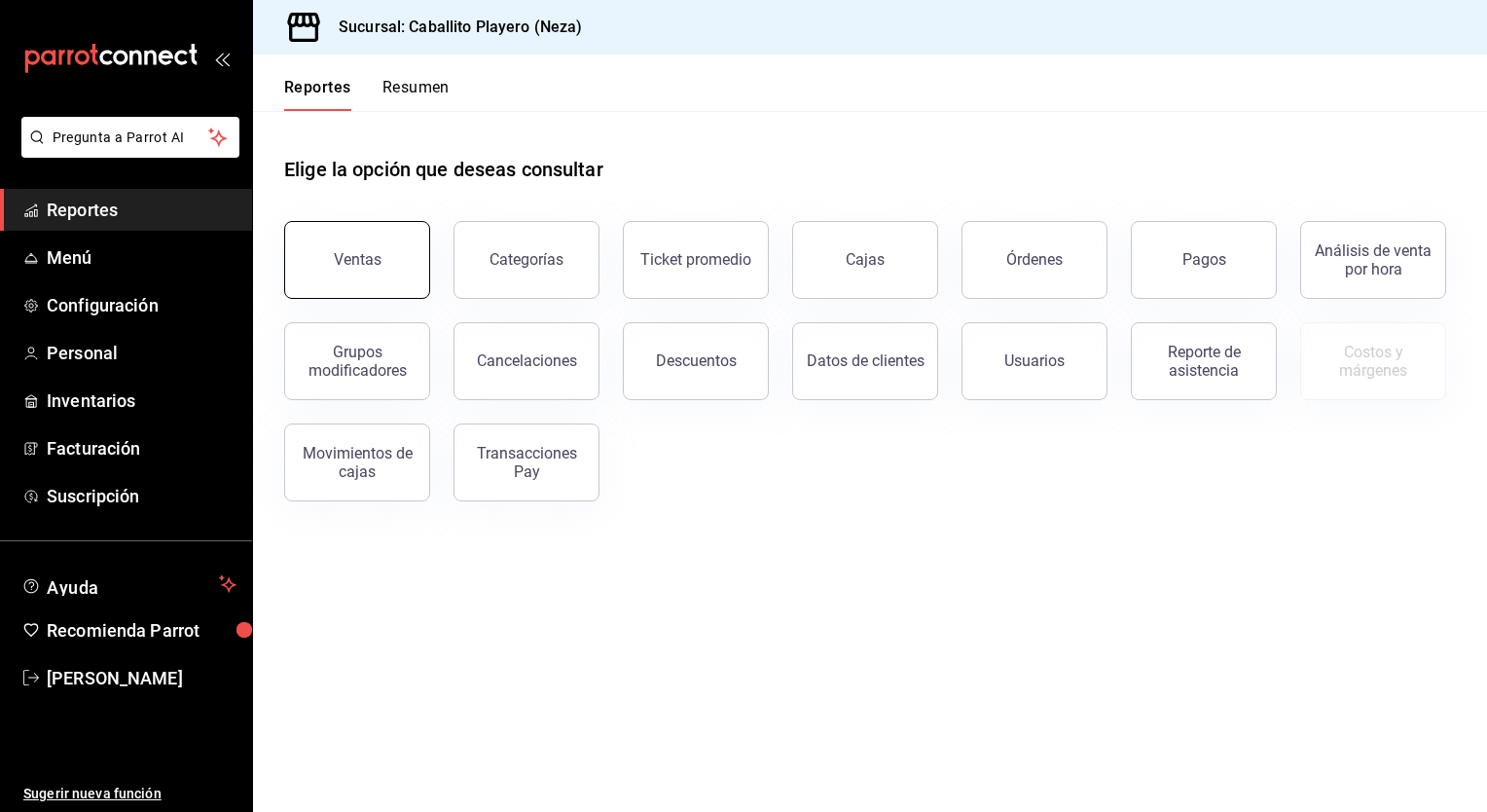
click at [375, 266] on div "Ventas" at bounding box center [357, 259] width 48 height 19
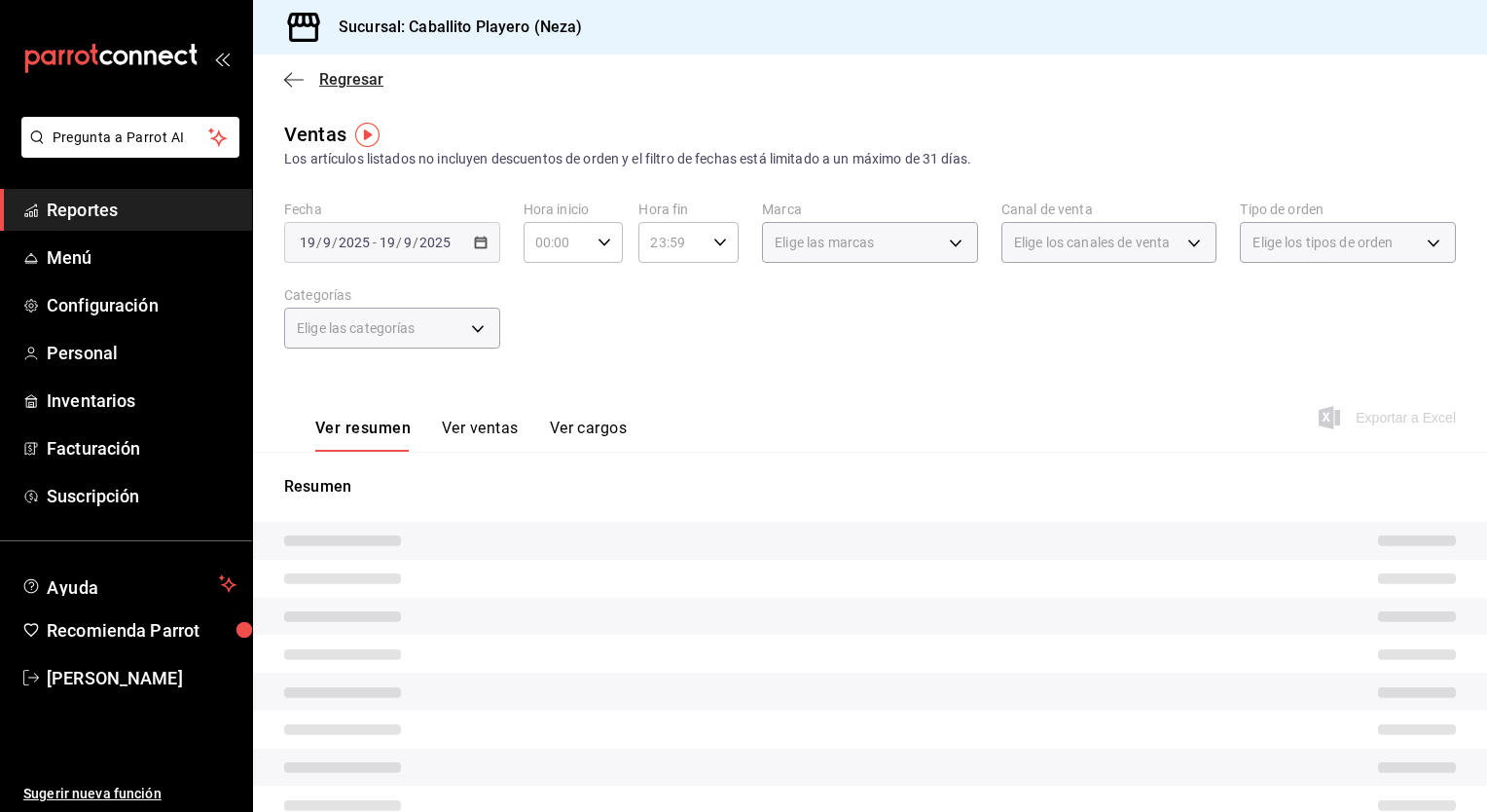
click at [289, 80] on icon "button" at bounding box center [294, 80] width 20 height 18
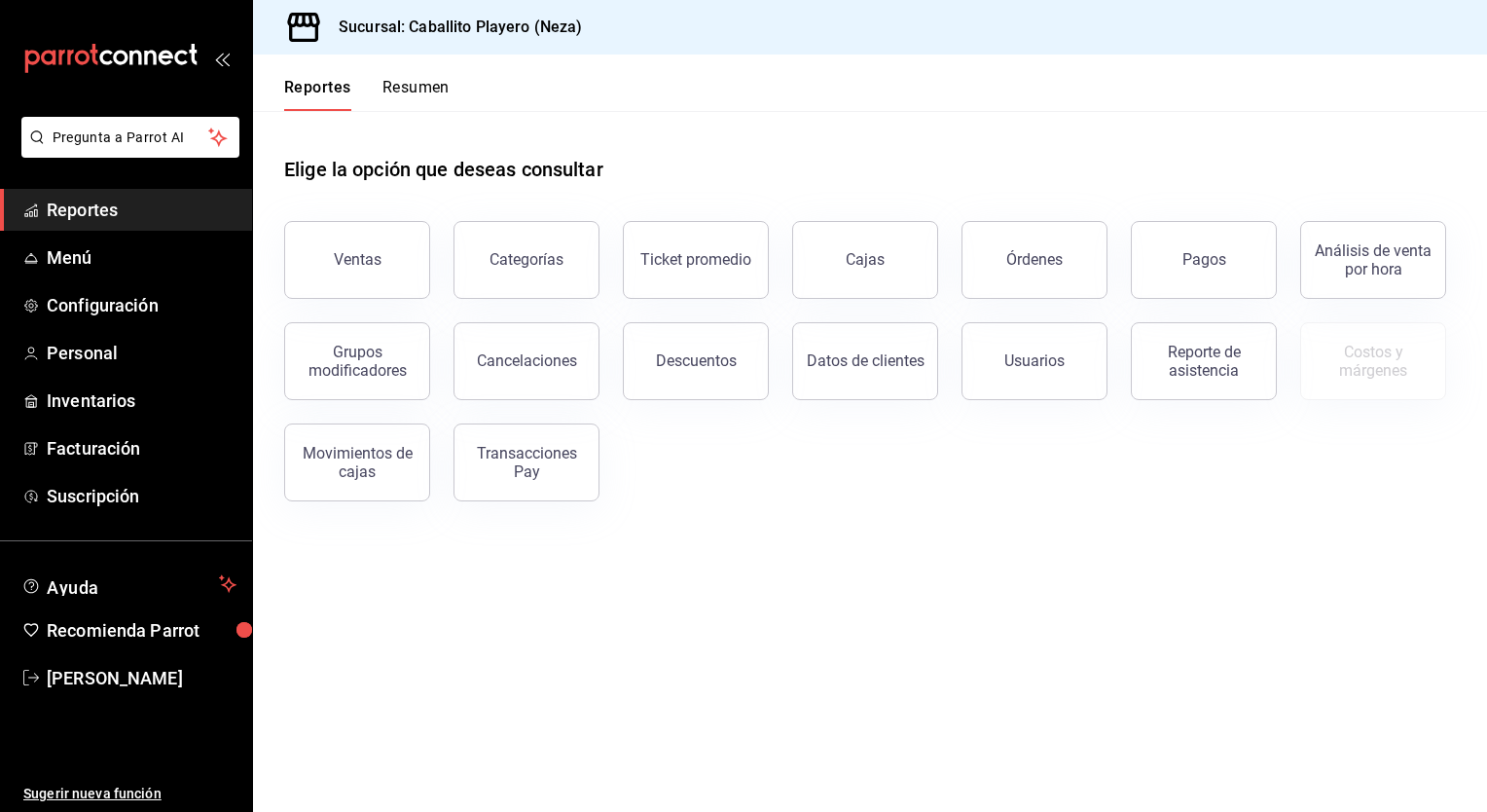
click at [1109, 253] on div "Pagos" at bounding box center [1192, 248] width 169 height 101
click at [1073, 255] on button "Órdenes" at bounding box center [1034, 260] width 146 height 78
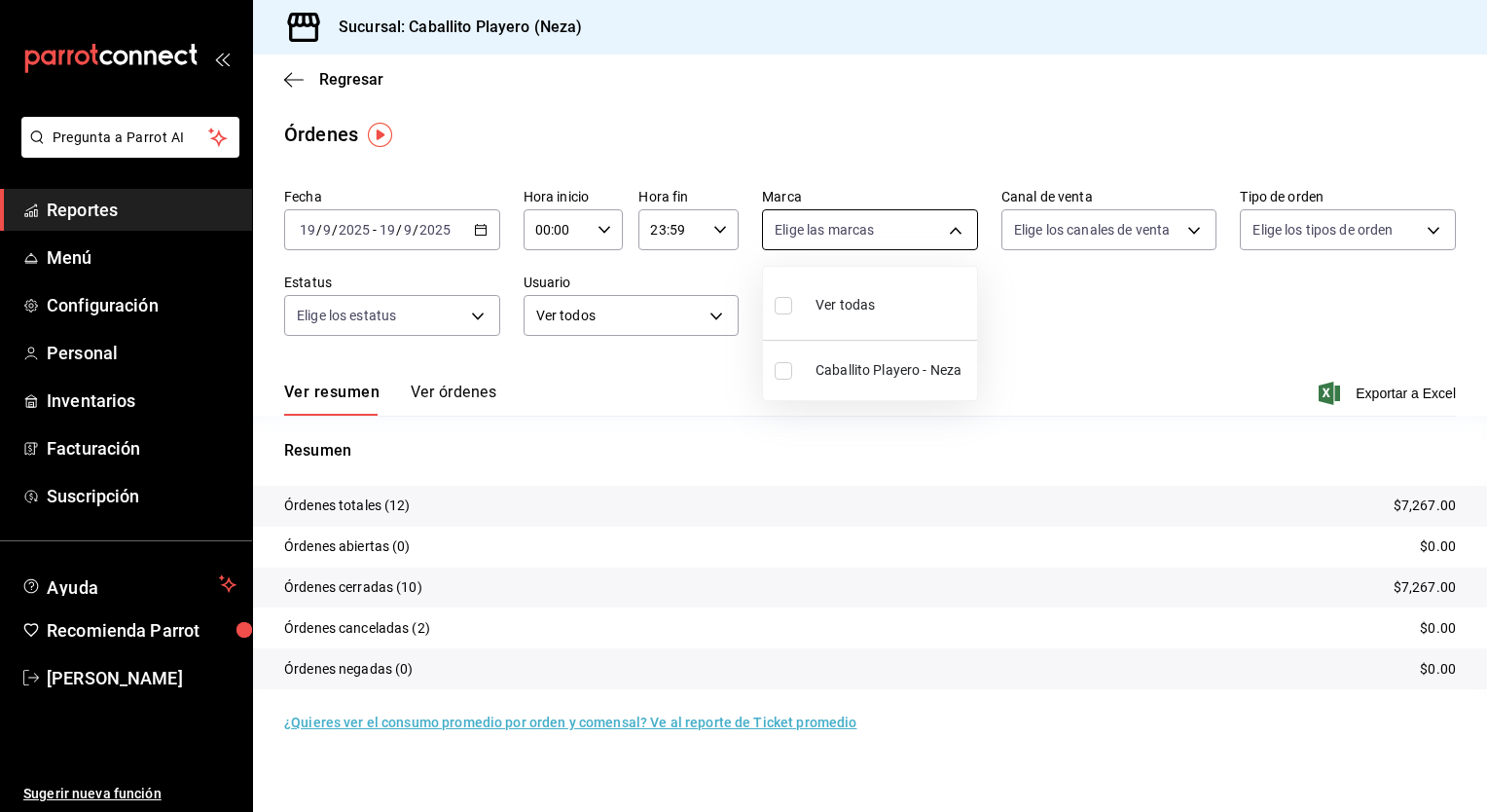
click at [919, 238] on body "Pregunta a Parrot AI Reportes Menú Configuración Personal Inventarios Facturaci…" at bounding box center [744, 406] width 1487 height 812
click at [1077, 304] on div at bounding box center [744, 406] width 1487 height 812
click at [1357, 389] on span "Exportar a Excel" at bounding box center [1389, 393] width 133 height 23
click at [305, 76] on span "Regresar" at bounding box center [334, 79] width 99 height 19
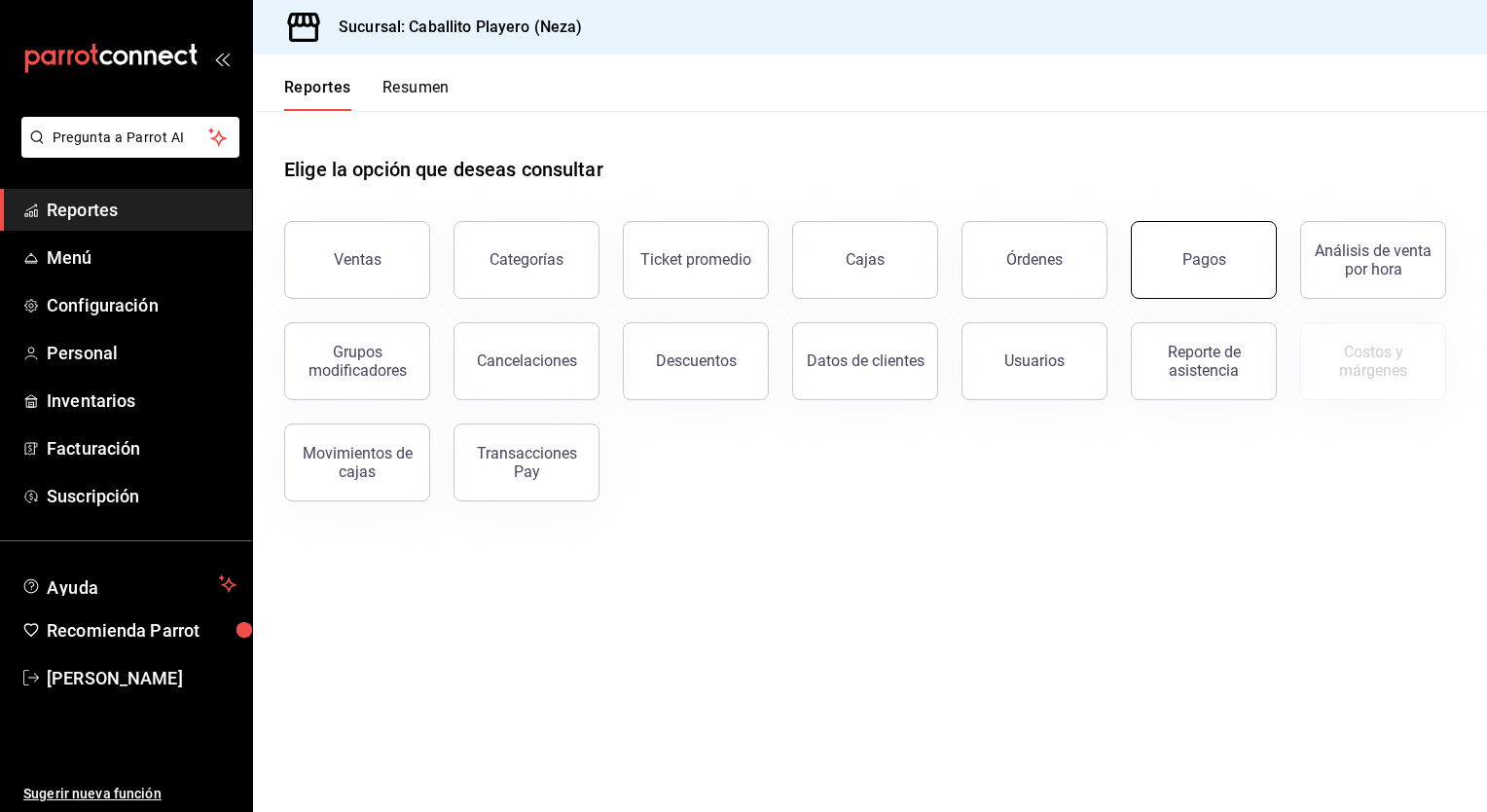
click at [1188, 263] on div "Pagos" at bounding box center [1204, 259] width 44 height 19
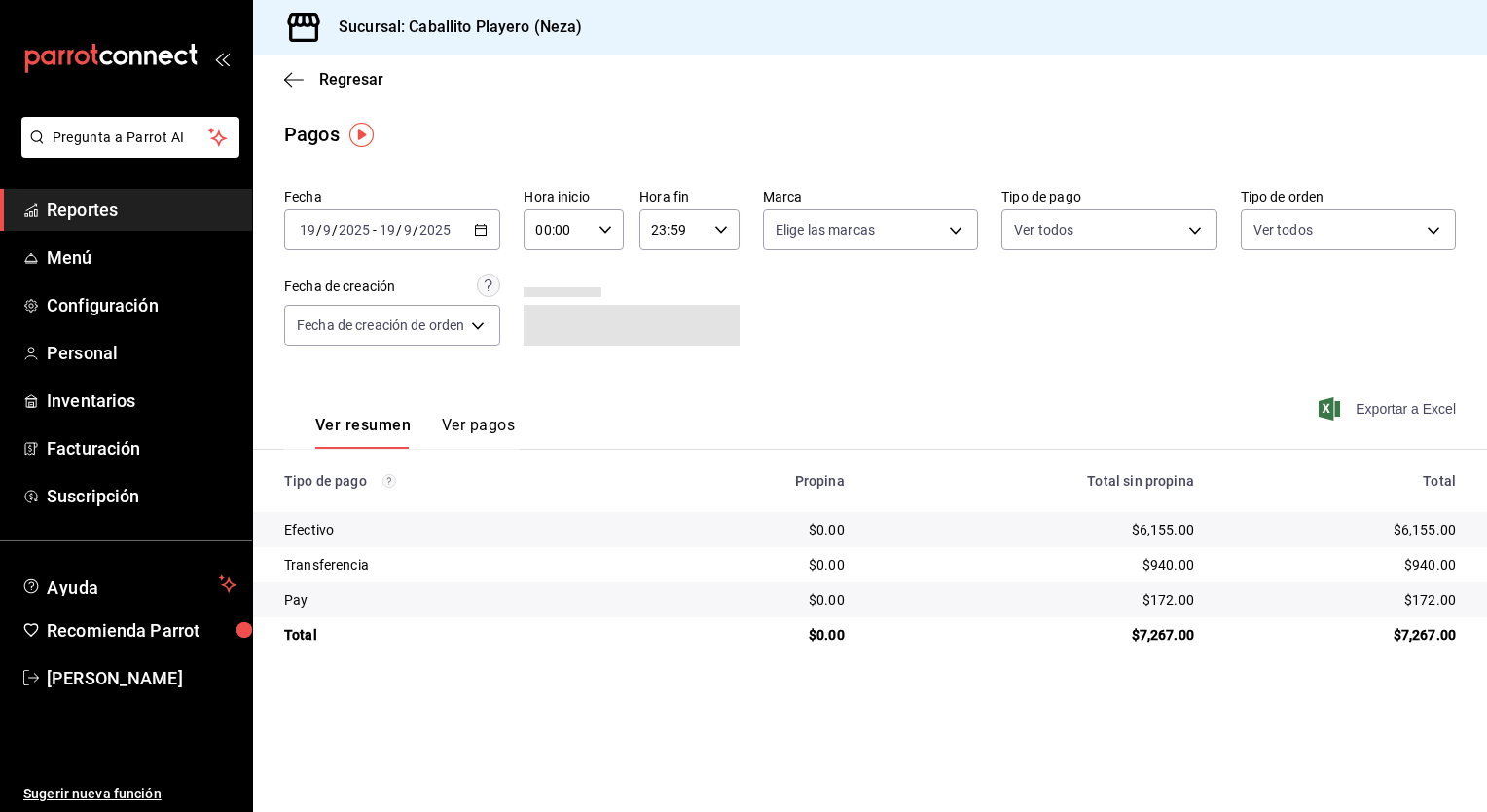
click at [1378, 403] on span "Exportar a Excel" at bounding box center [1389, 409] width 133 height 23
click at [331, 82] on span "Regresar" at bounding box center [351, 79] width 65 height 19
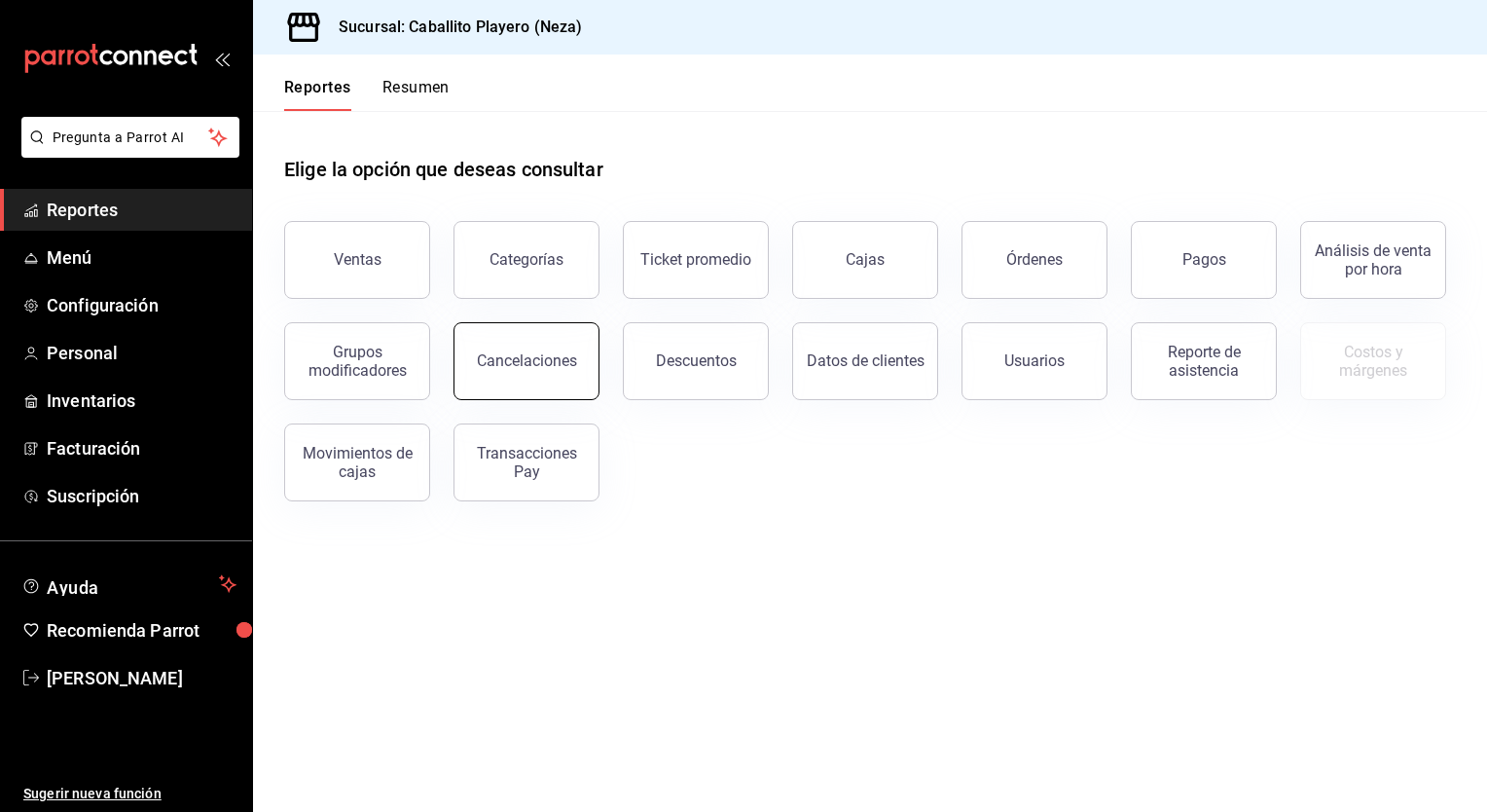
click at [528, 373] on button "Cancelaciones" at bounding box center [526, 361] width 146 height 78
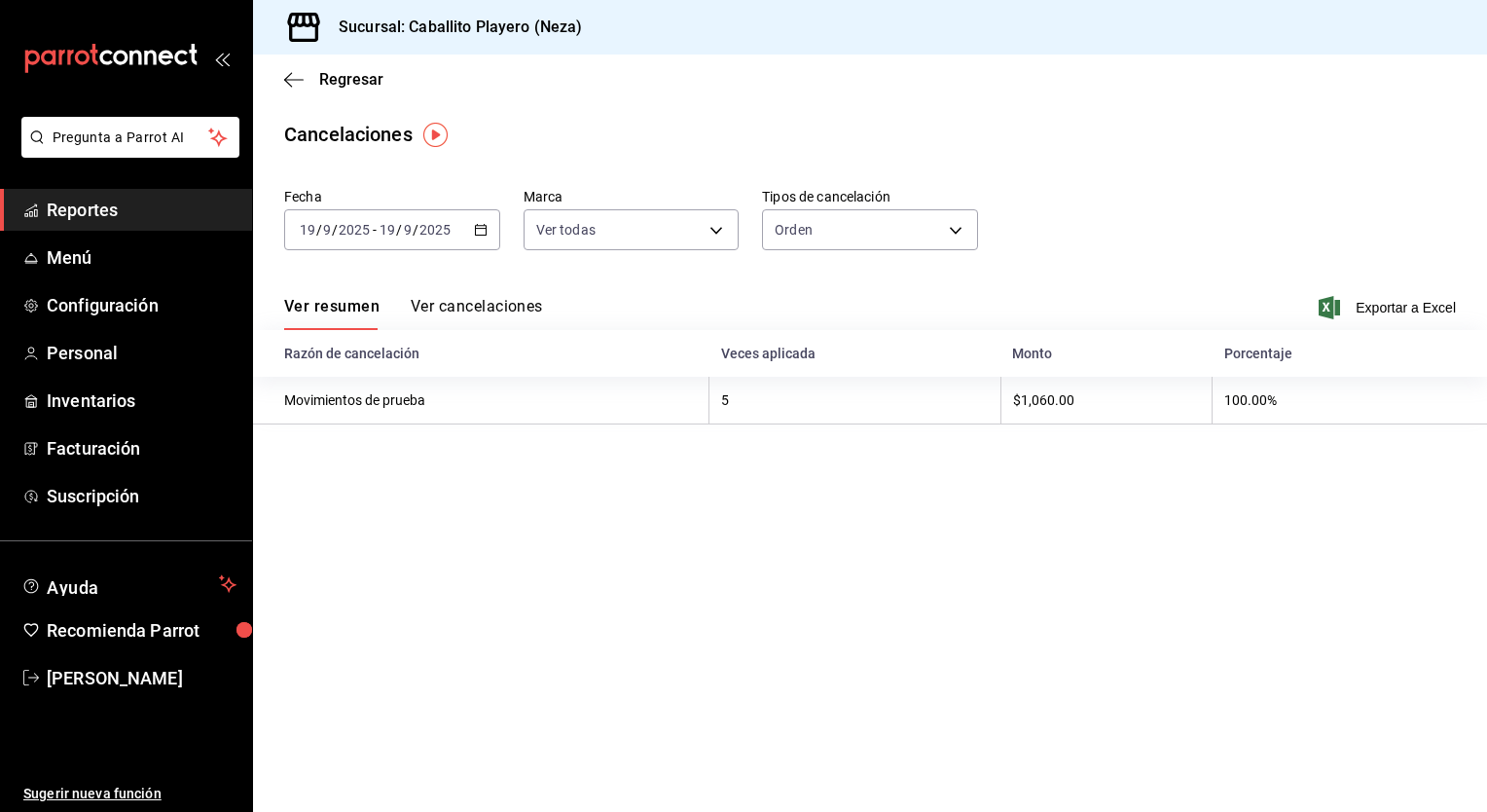
click at [482, 290] on div "Ver resumen Ver cancelaciones Exportar a Excel" at bounding box center [871, 302] width 1235 height 57
click at [473, 299] on button "Ver cancelaciones" at bounding box center [476, 313] width 132 height 33
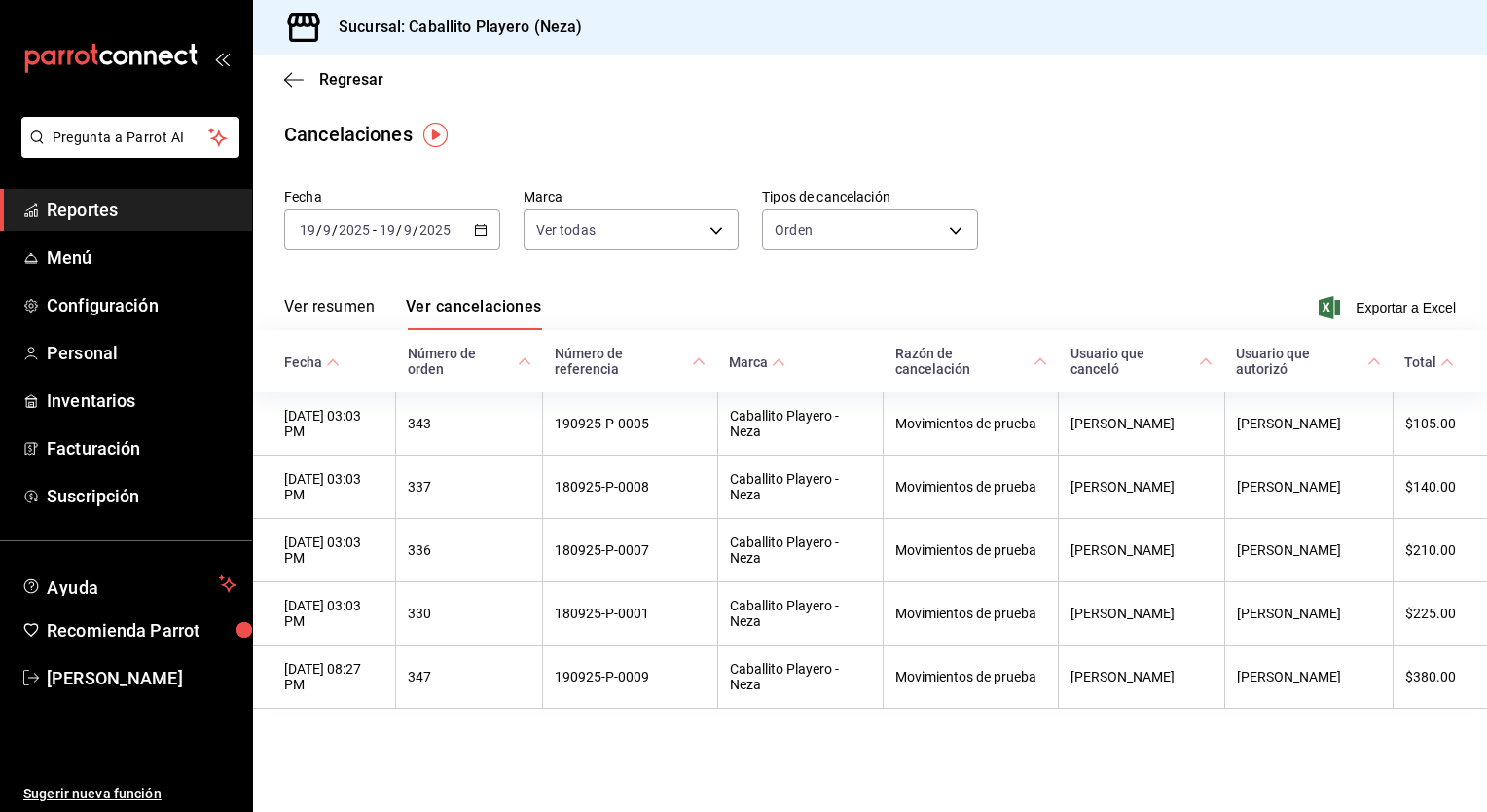
click at [526, 774] on main "Regresar Cancelaciones Fecha 2025-09-19 19 / 9 / 2025 - 2025-09-19 19 / 9 / 202…" at bounding box center [871, 433] width 1235 height 757
click at [89, 285] on link "Configuración" at bounding box center [126, 305] width 252 height 42
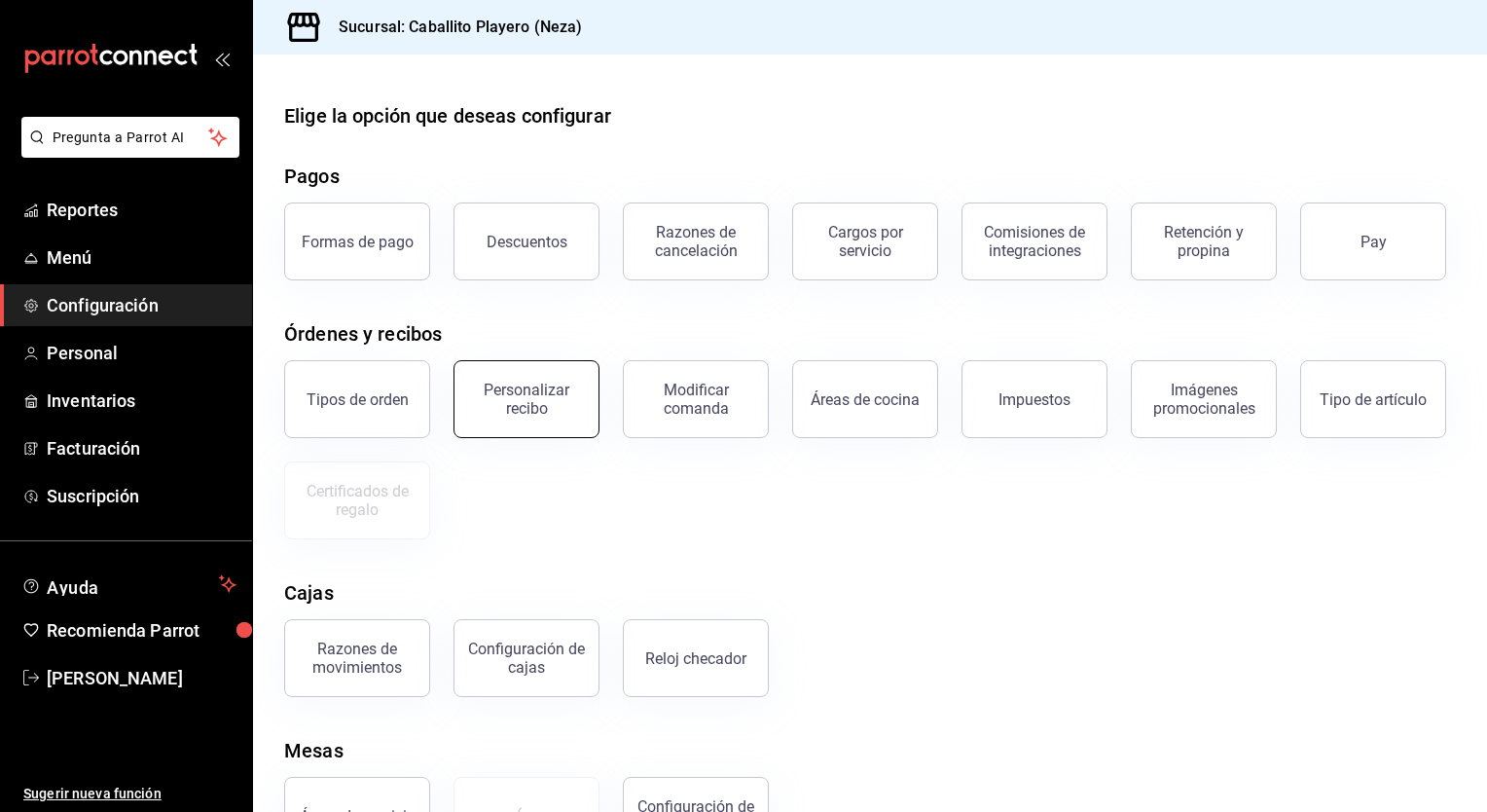
scroll to position [175, 0]
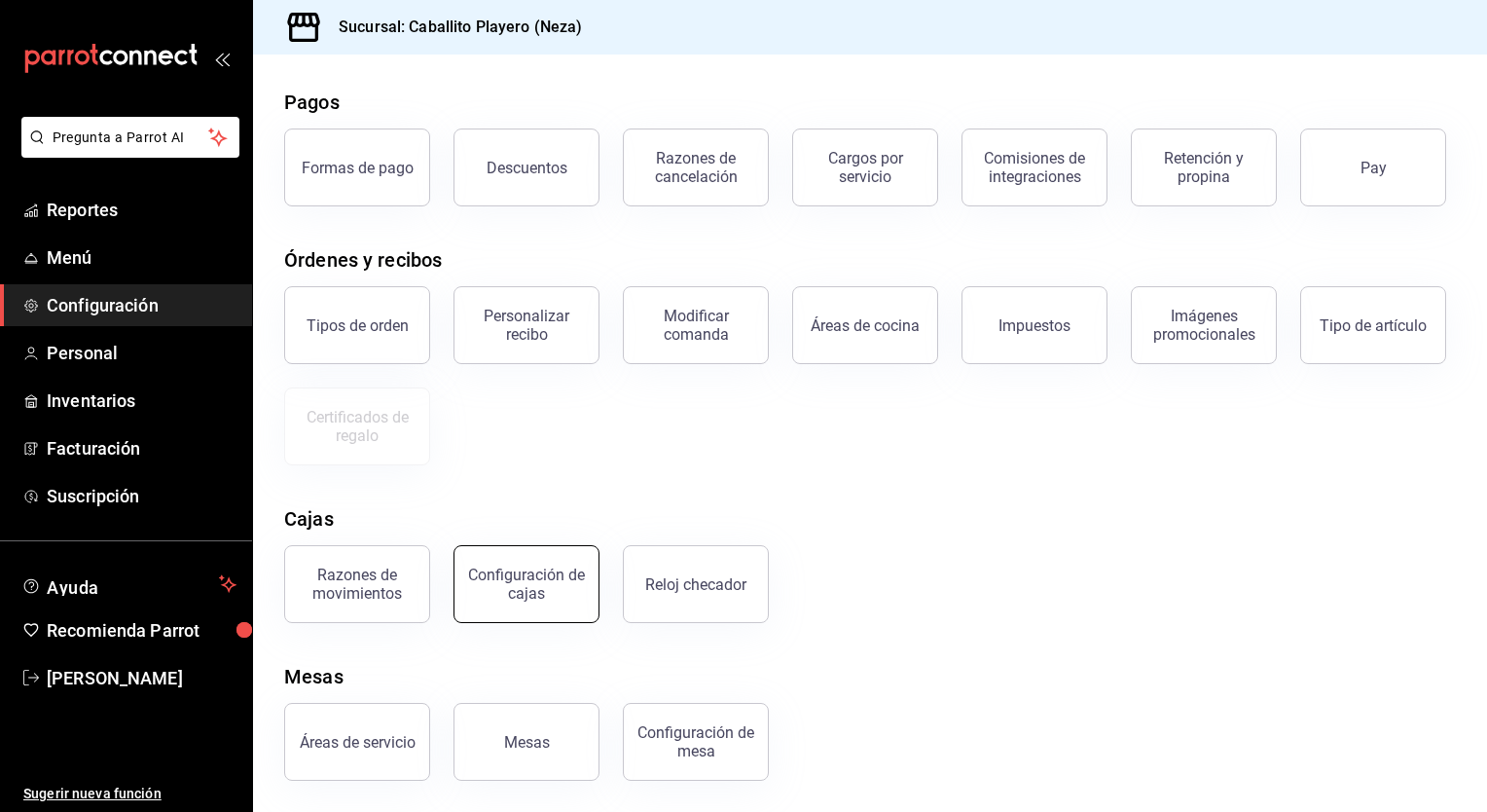
click at [568, 612] on button "Configuración de cajas" at bounding box center [526, 584] width 146 height 78
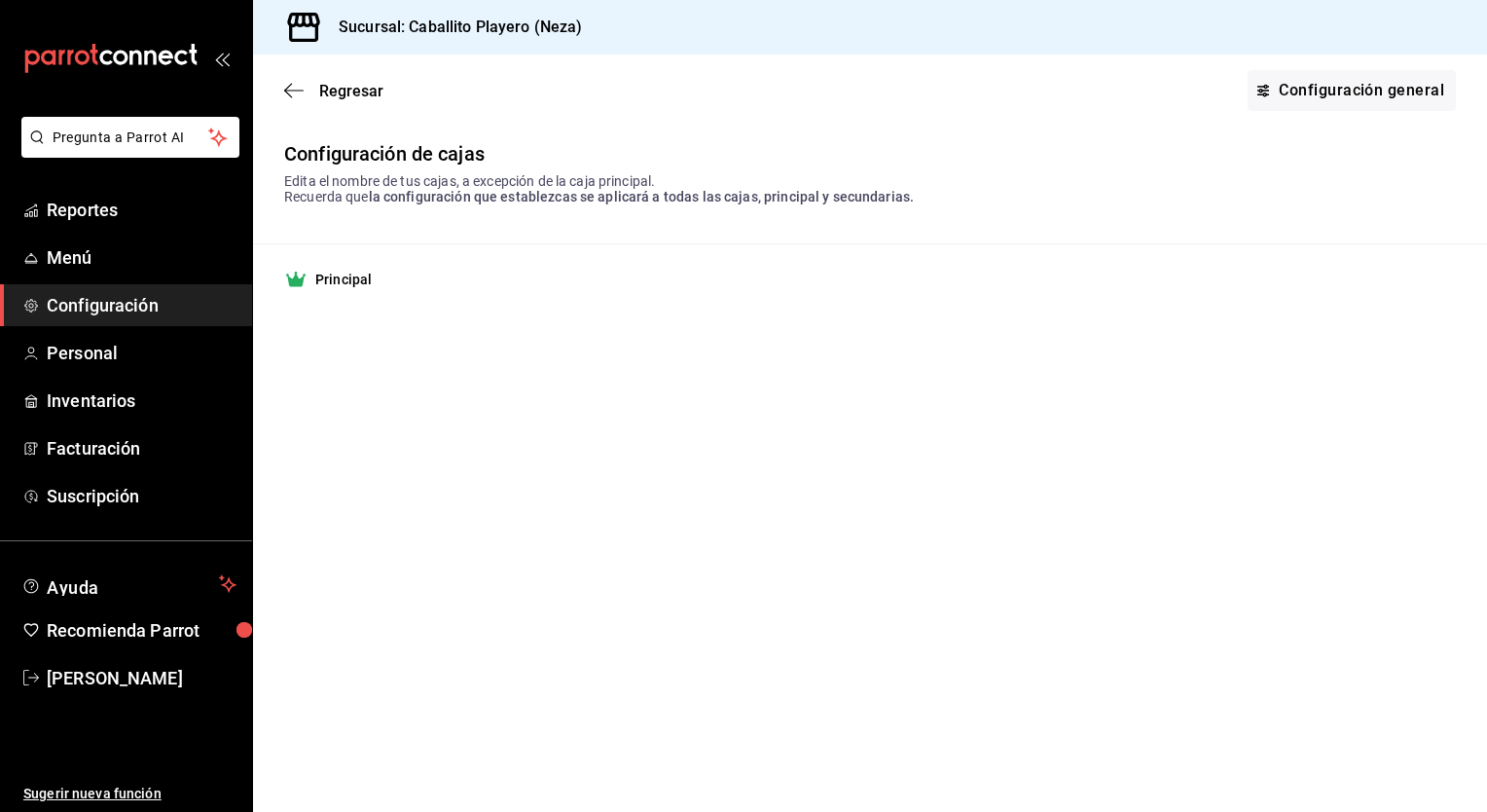
click at [332, 291] on div "Principal" at bounding box center [871, 280] width 1172 height 23
click at [1330, 83] on link "Configuración general" at bounding box center [1351, 91] width 208 height 41
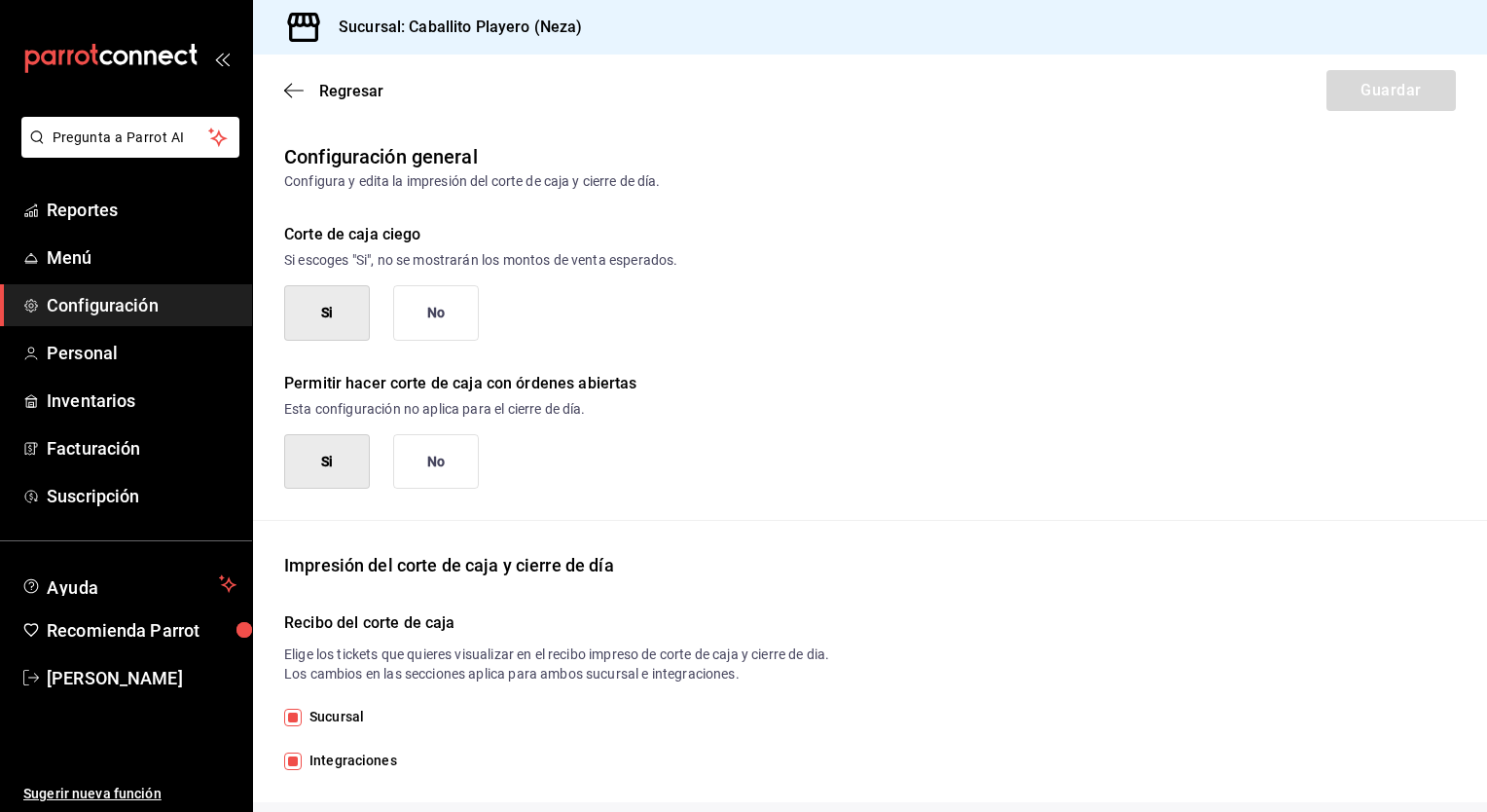
click at [445, 322] on button "No" at bounding box center [436, 313] width 86 height 56
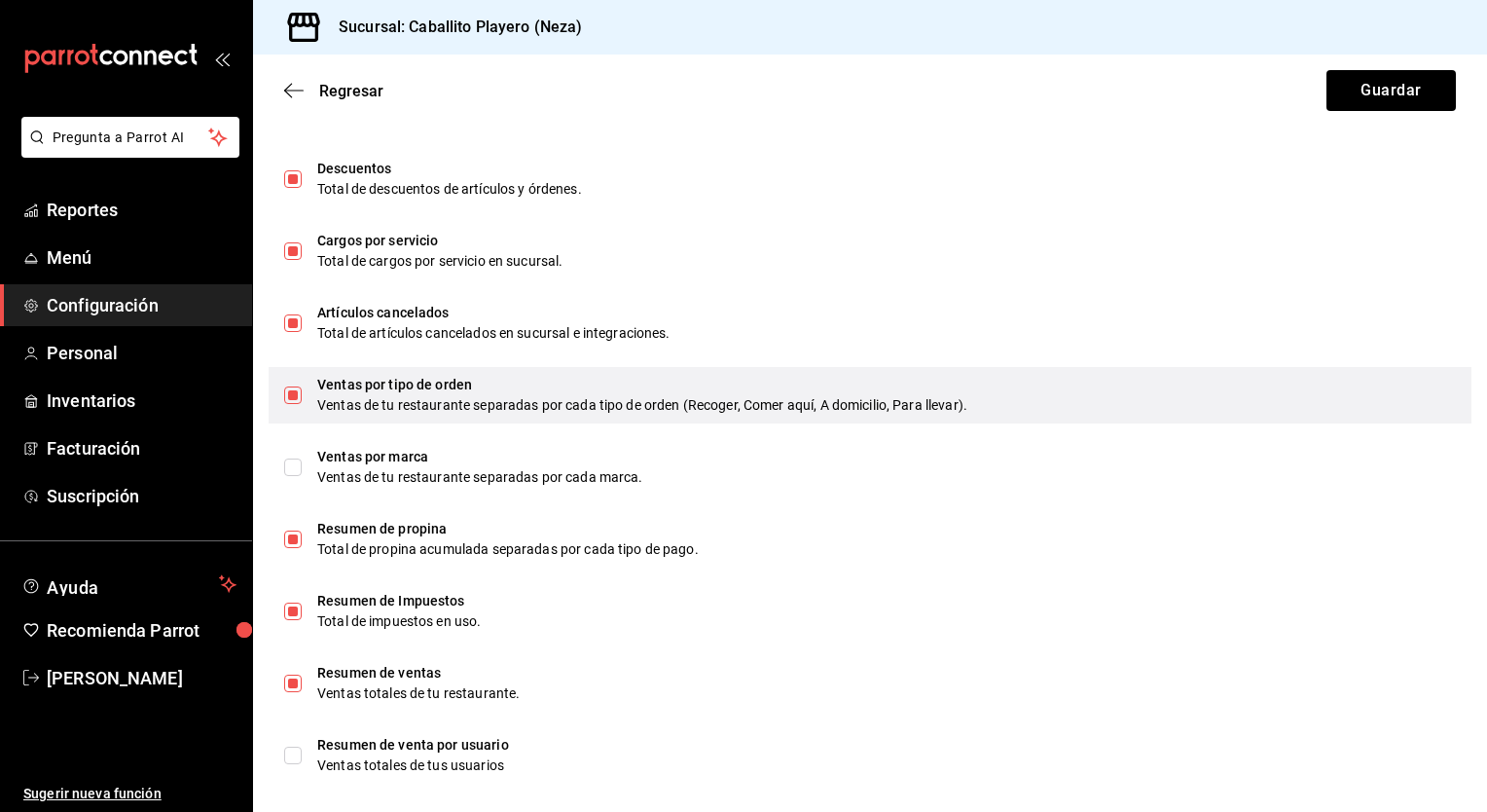
scroll to position [1109, 0]
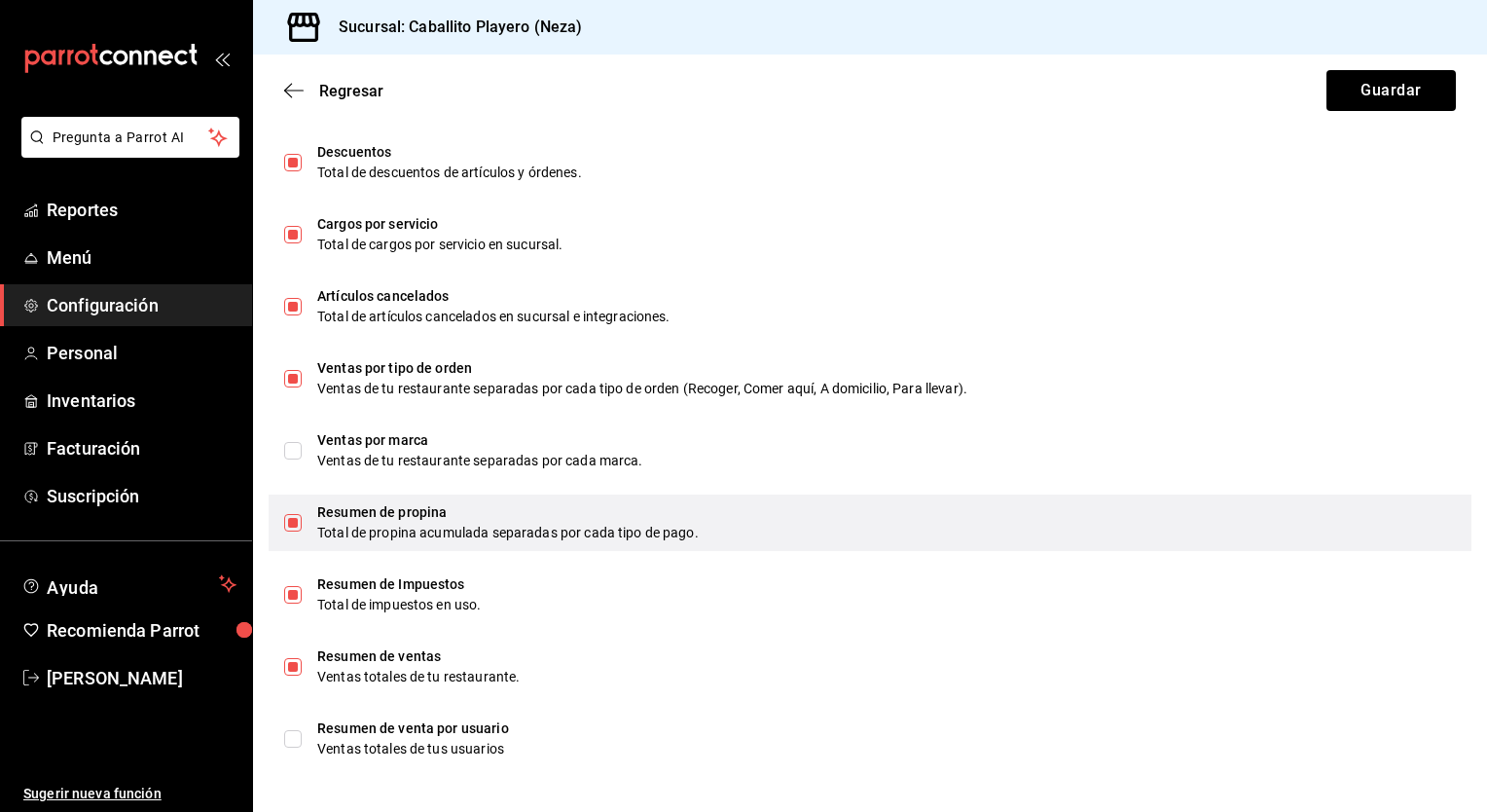
click at [428, 523] on div "Total de propina acumulada separadas por cada tipo de pago." at bounding box center [886, 532] width 1139 height 21
checkbox input "false"
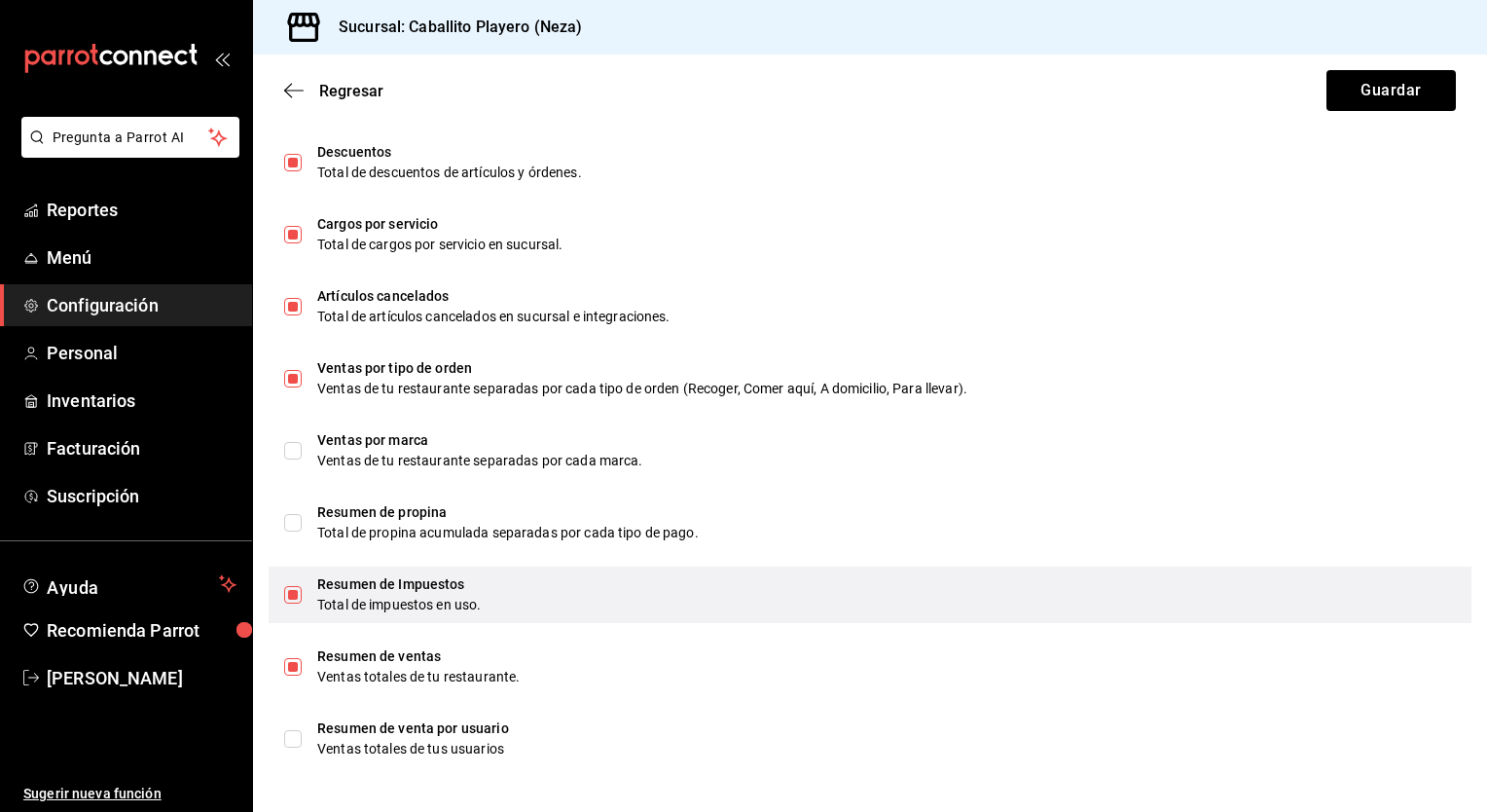
click at [456, 598] on div "Total de impuestos en uso." at bounding box center [886, 605] width 1139 height 21
checkbox input "false"
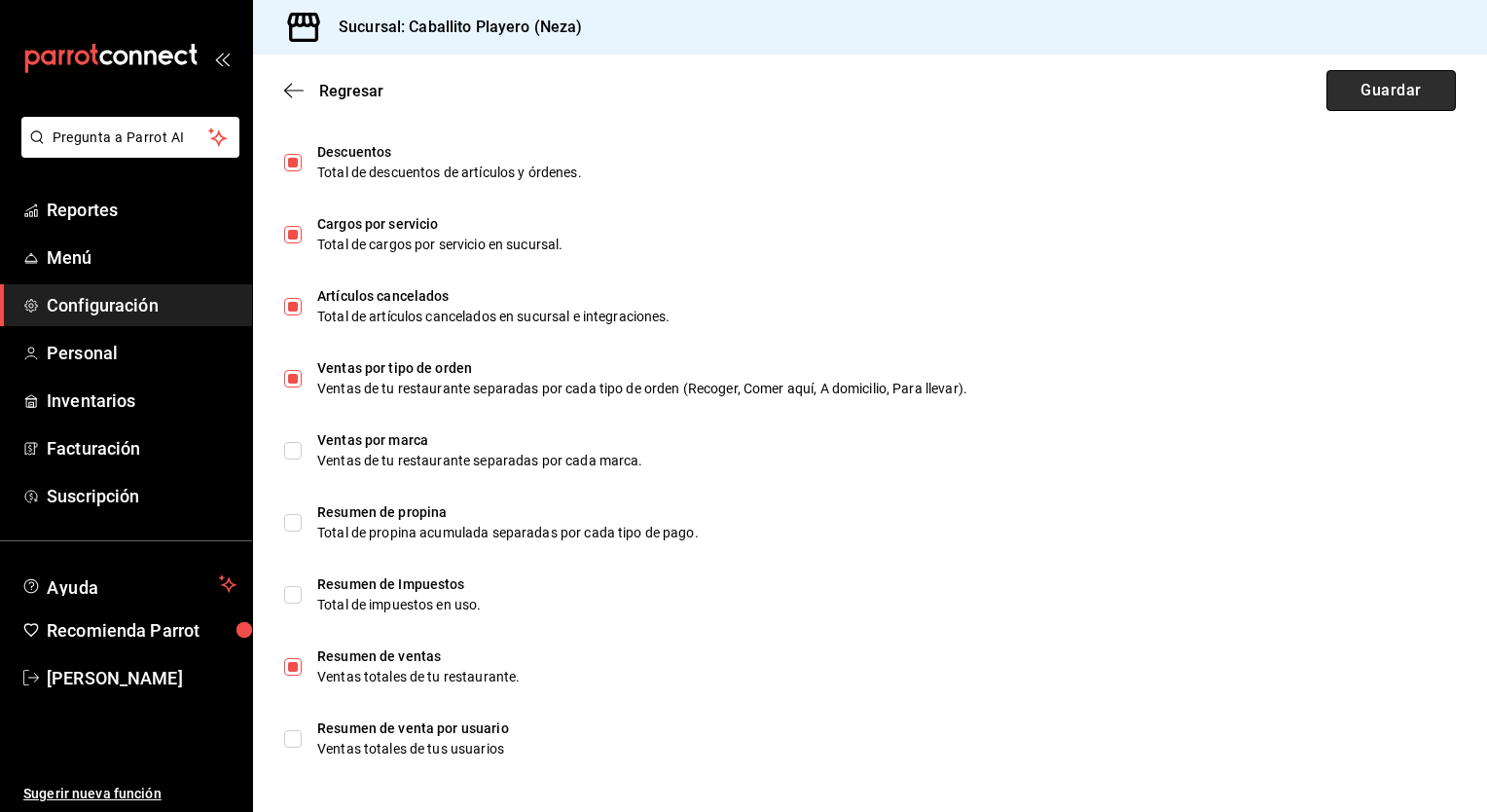
click at [1355, 96] on button "Guardar" at bounding box center [1391, 91] width 129 height 41
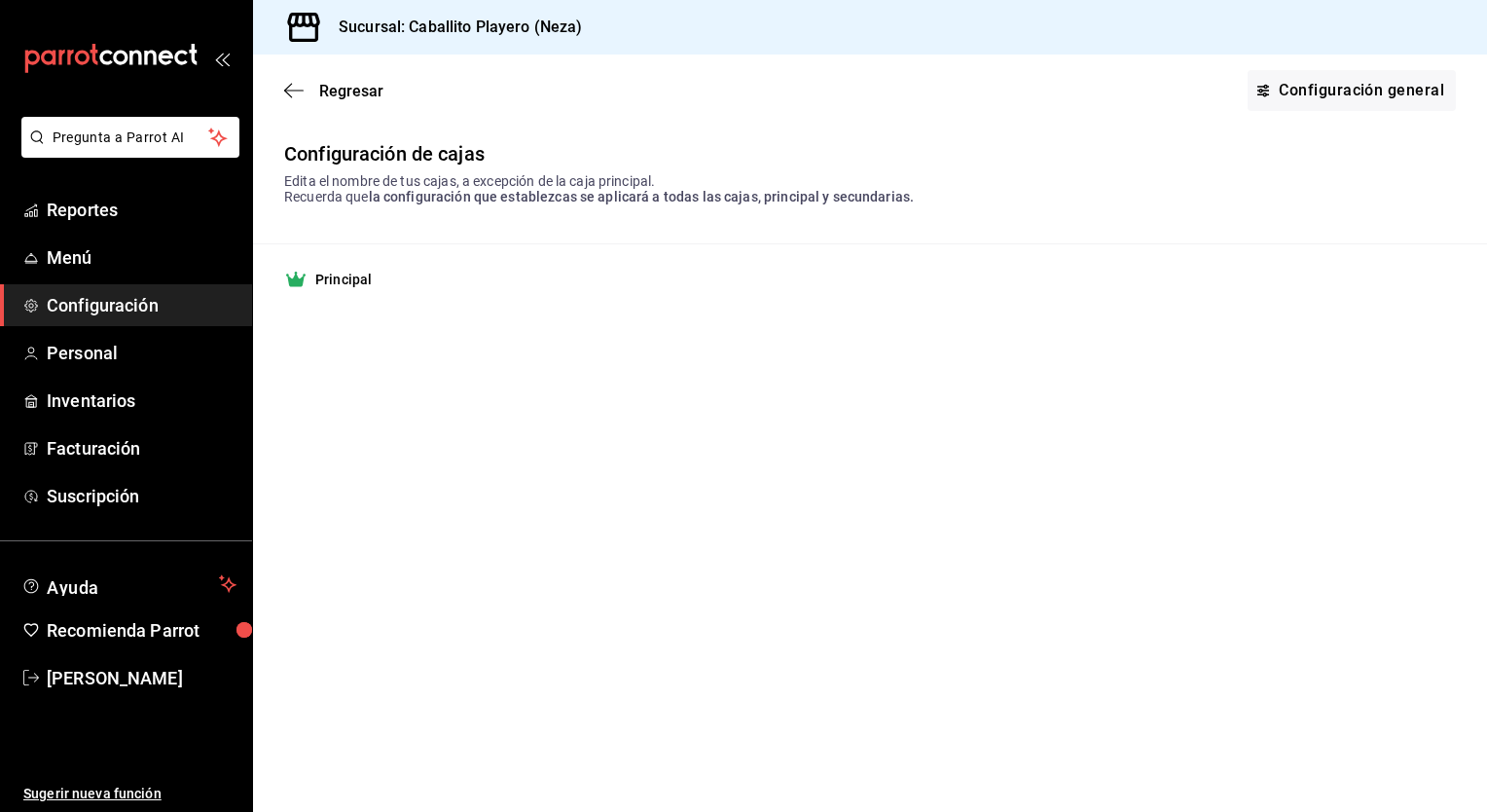
click at [129, 301] on span "Configuración" at bounding box center [142, 304] width 190 height 26
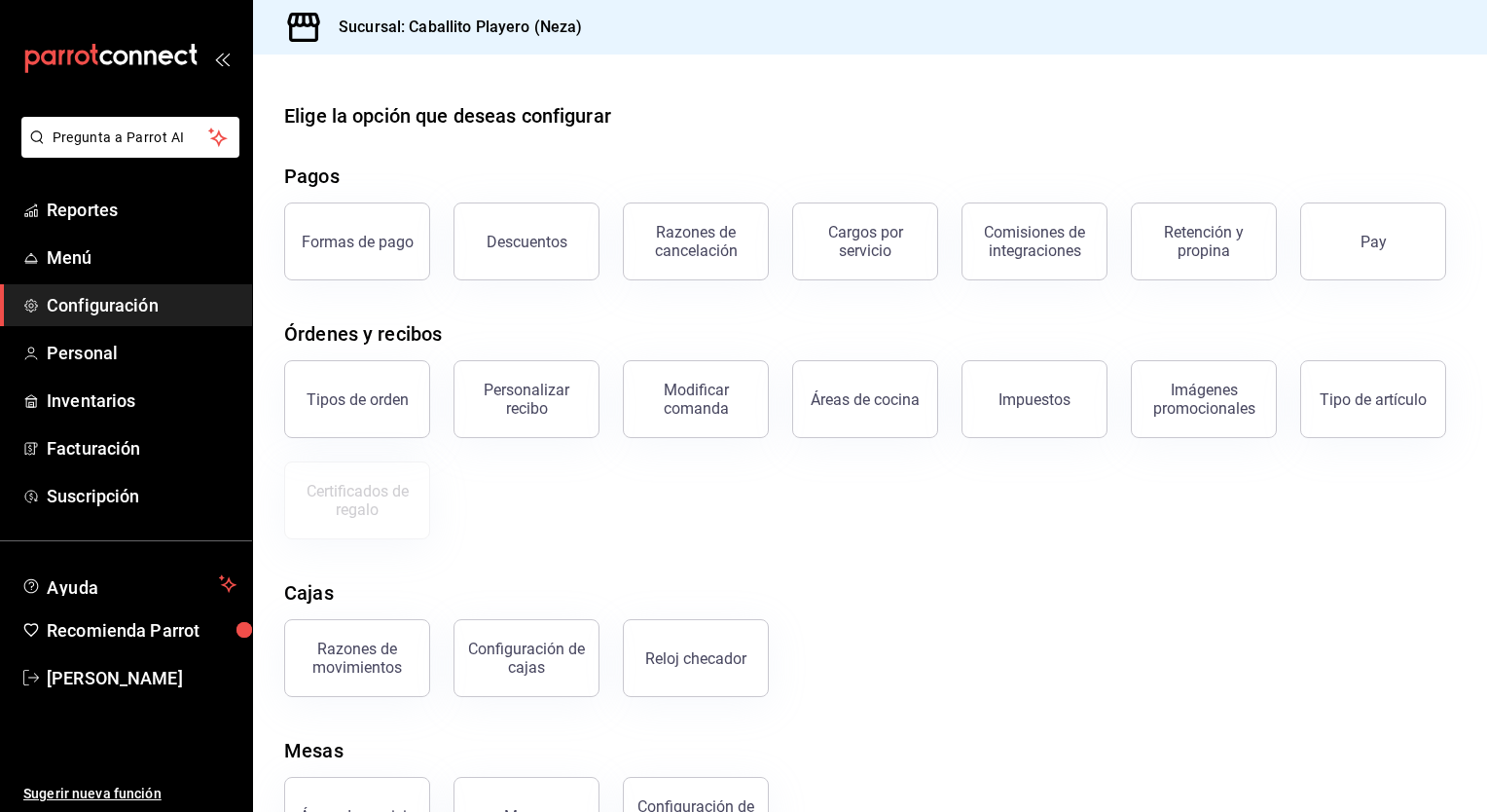
scroll to position [175, 0]
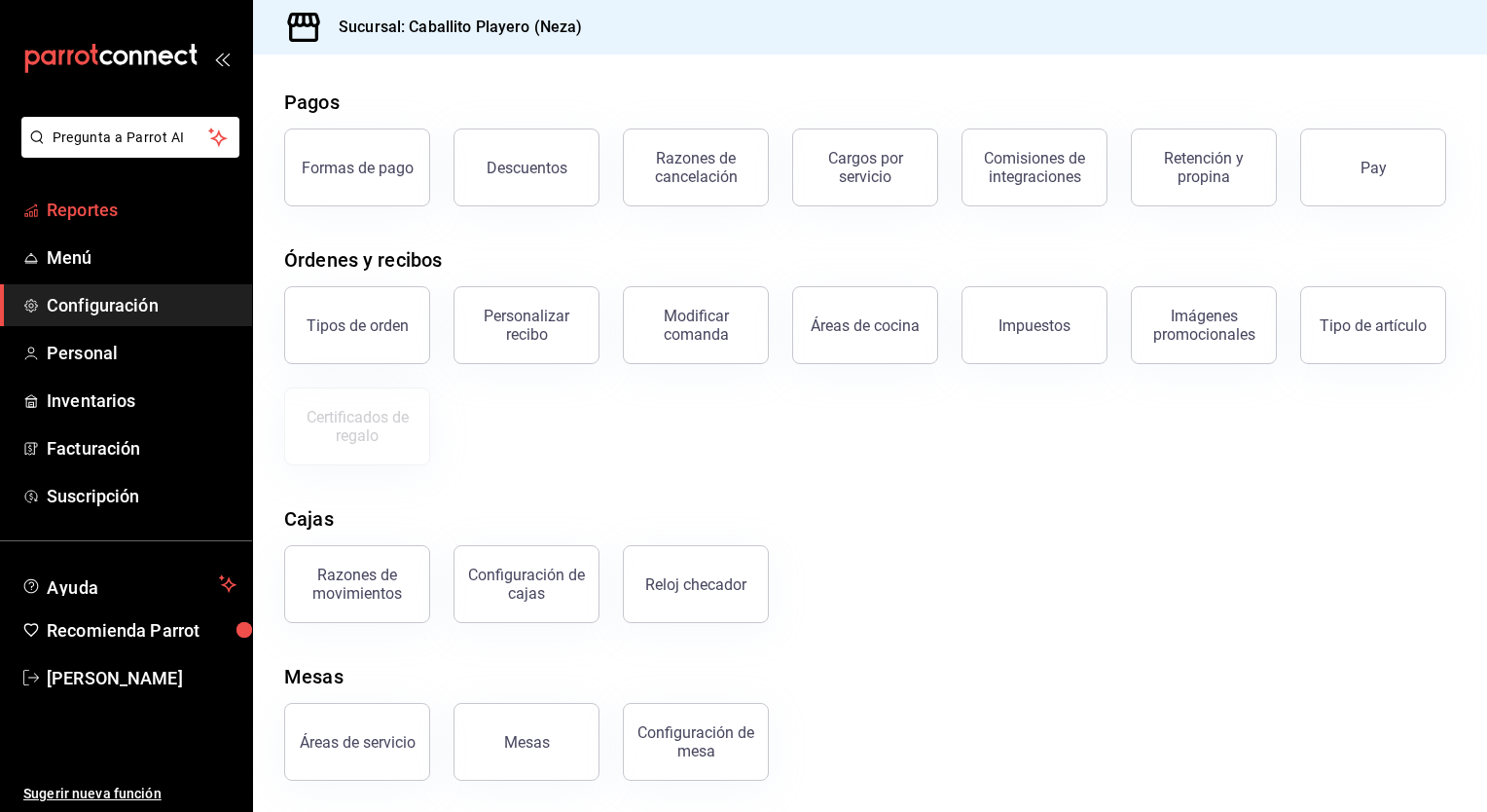
click at [93, 219] on span "Reportes" at bounding box center [142, 209] width 190 height 26
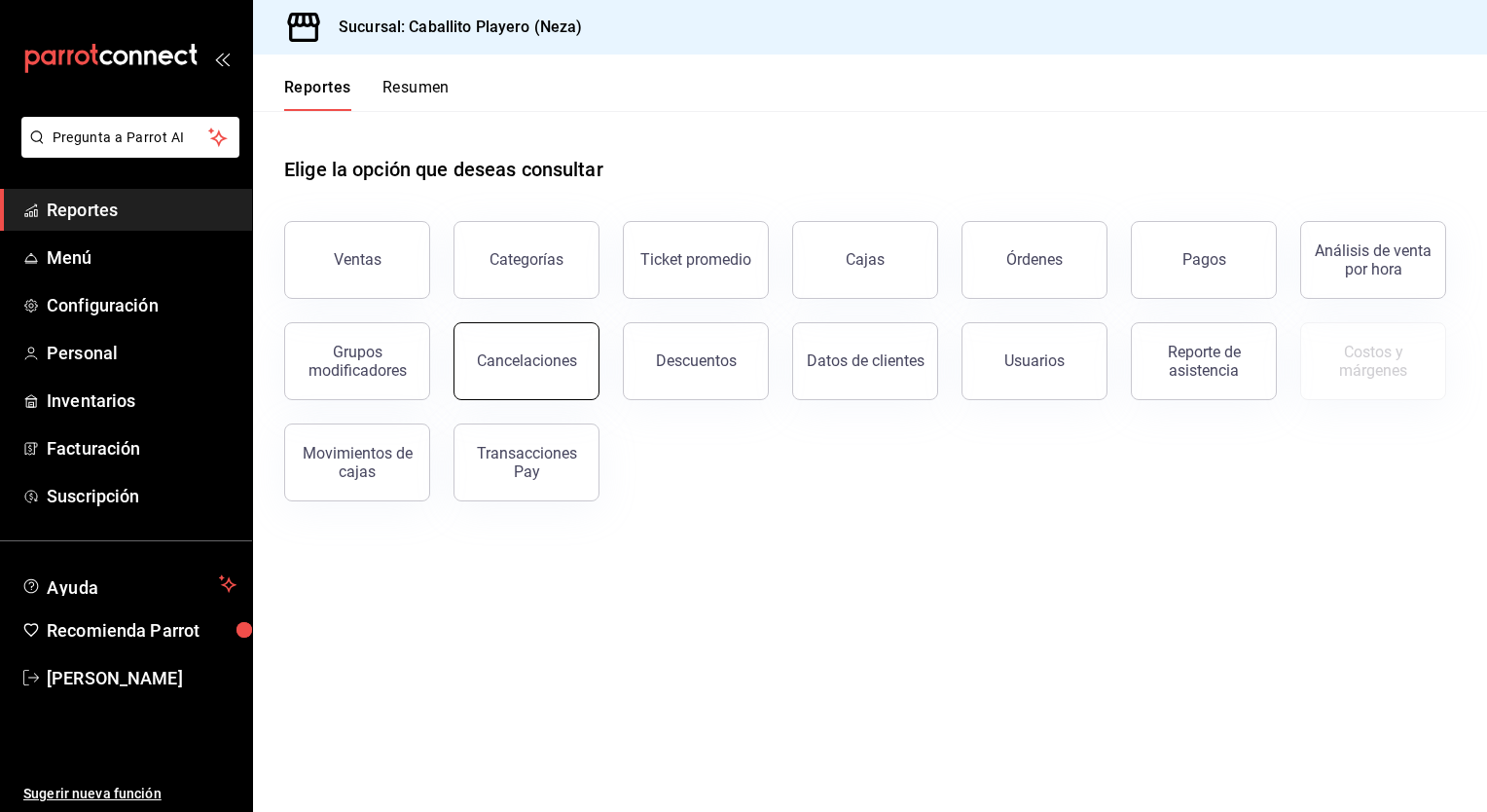
click at [526, 368] on div "Cancelaciones" at bounding box center [527, 360] width 100 height 19
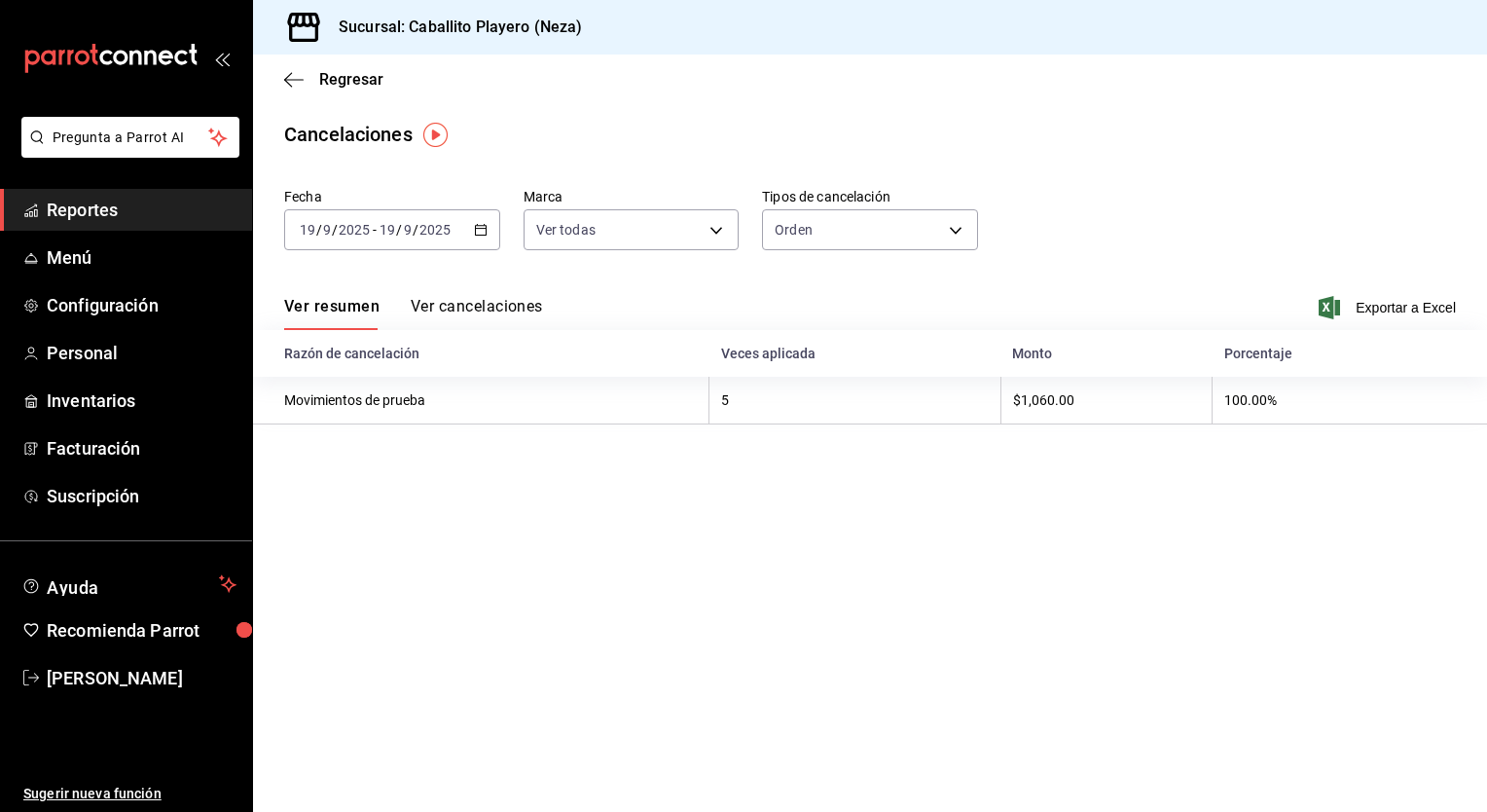
click at [471, 310] on button "Ver cancelaciones" at bounding box center [476, 313] width 132 height 33
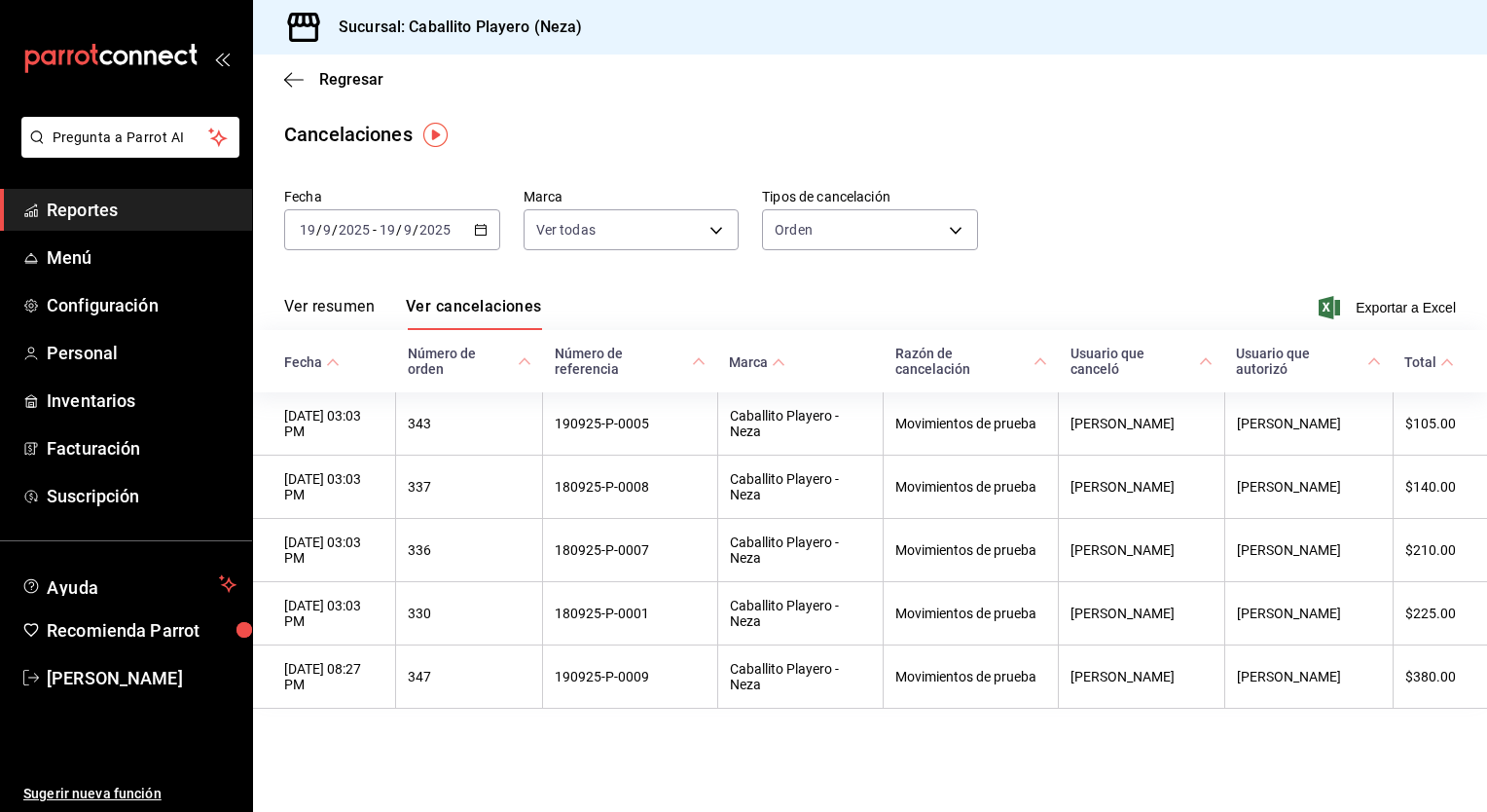
click at [80, 211] on span "Reportes" at bounding box center [142, 209] width 190 height 26
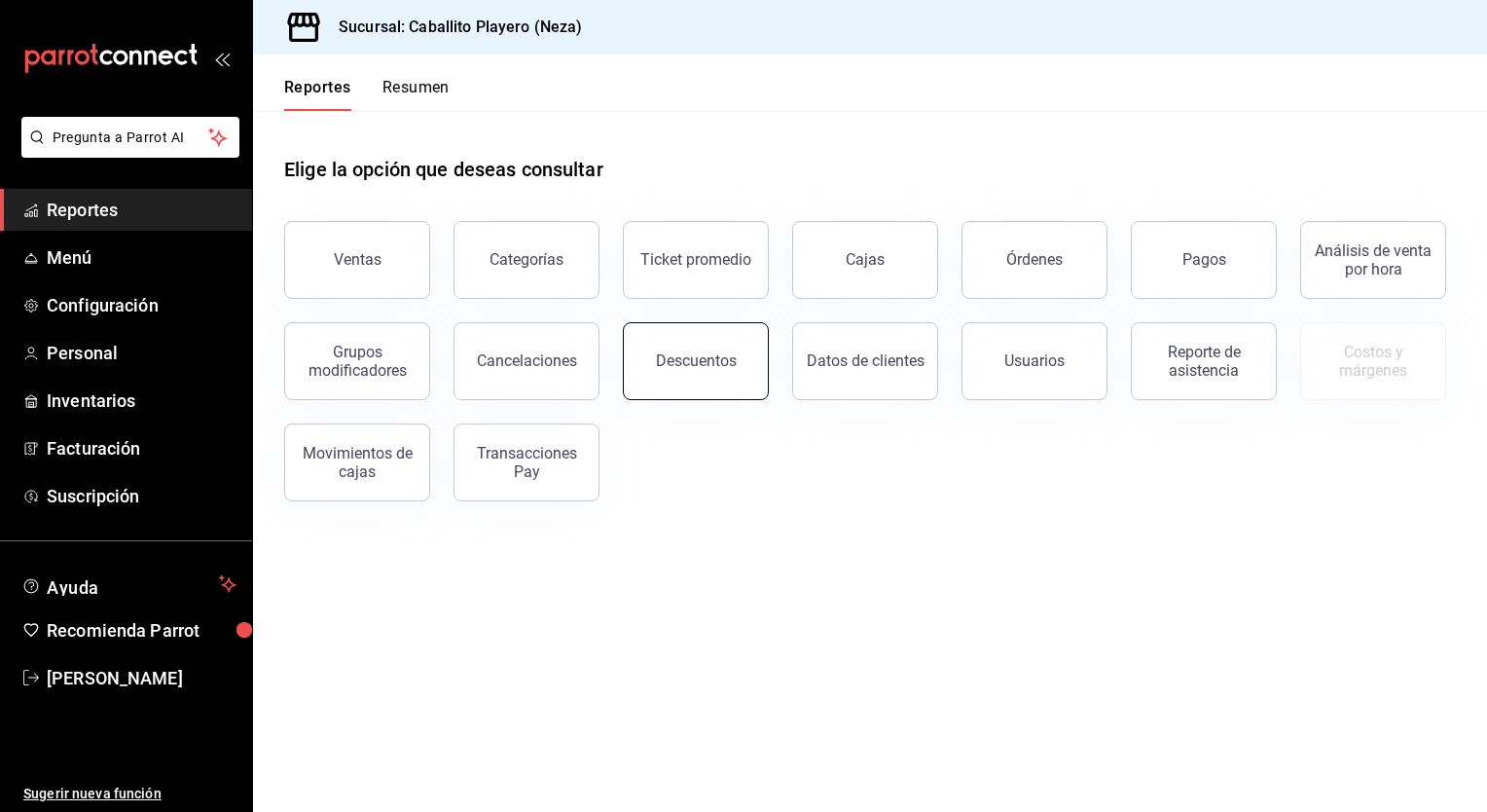
click at [662, 375] on button "Descuentos" at bounding box center [696, 361] width 146 height 78
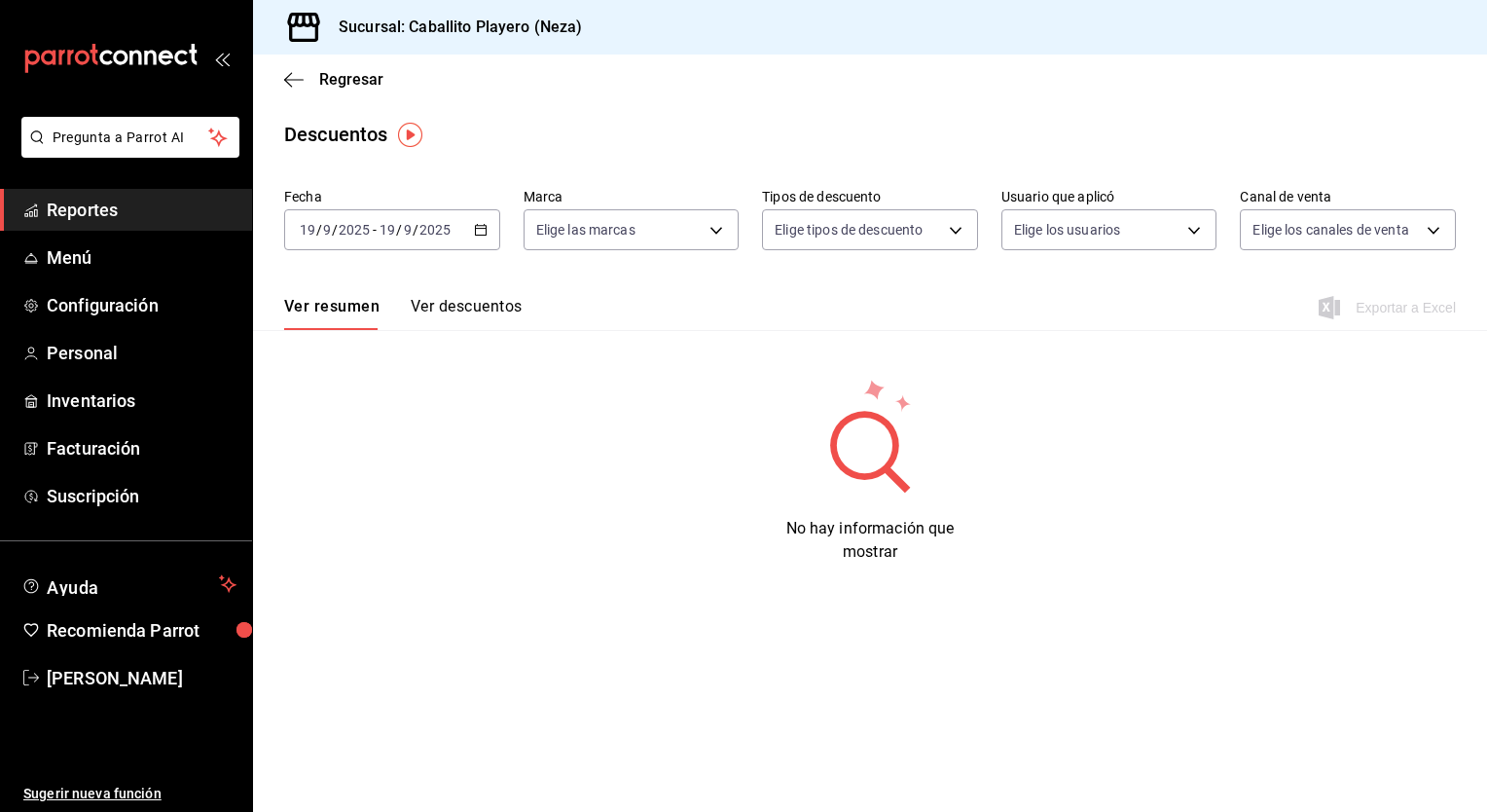
click at [464, 305] on button "Ver descuentos" at bounding box center [466, 313] width 111 height 33
click at [471, 228] on div "2025-09-19 19 / 9 / 2025 - 2025-09-19 19 / 9 / 2025" at bounding box center [392, 230] width 216 height 41
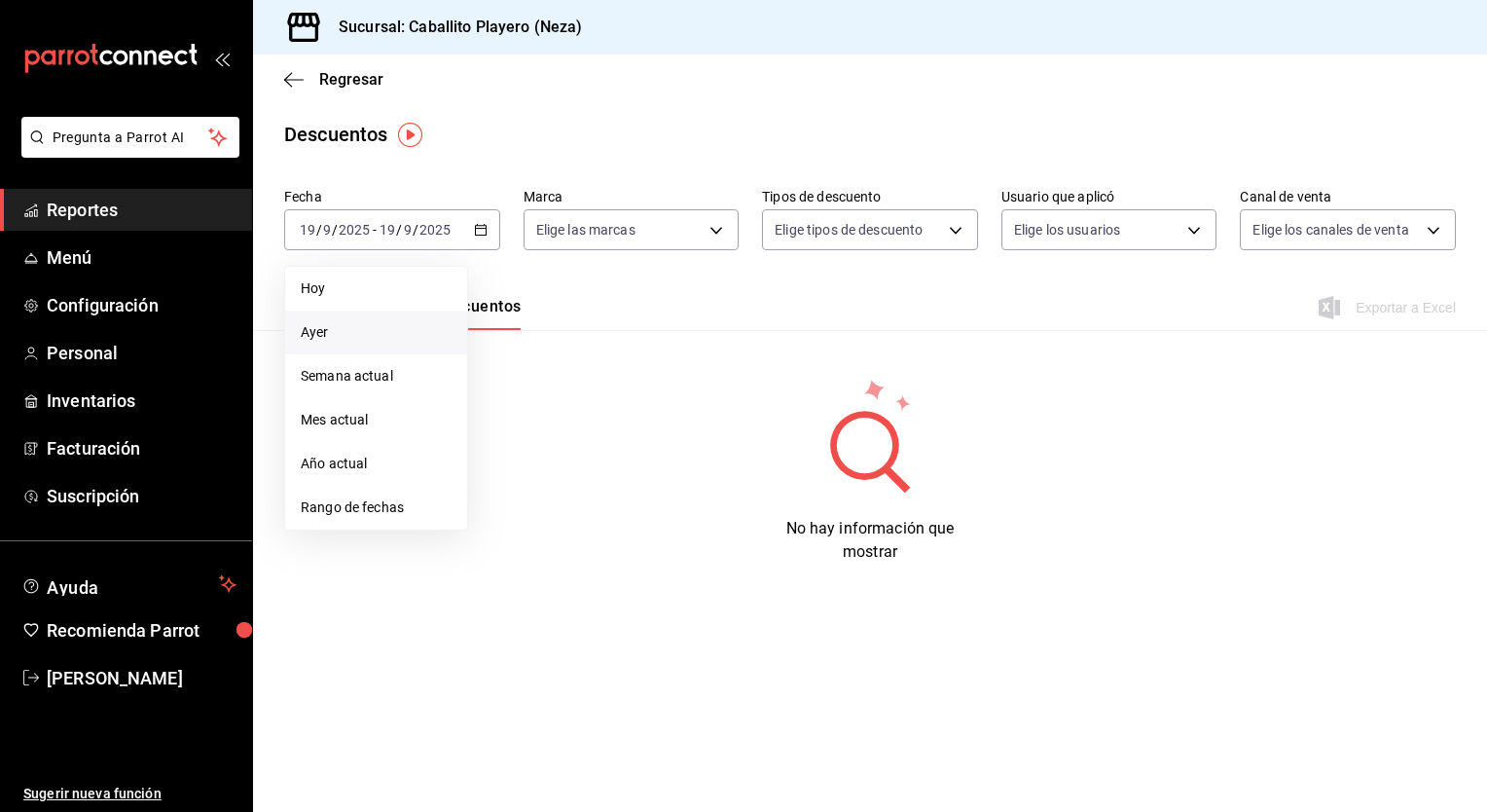
click at [350, 327] on span "Ayer" at bounding box center [376, 332] width 151 height 21
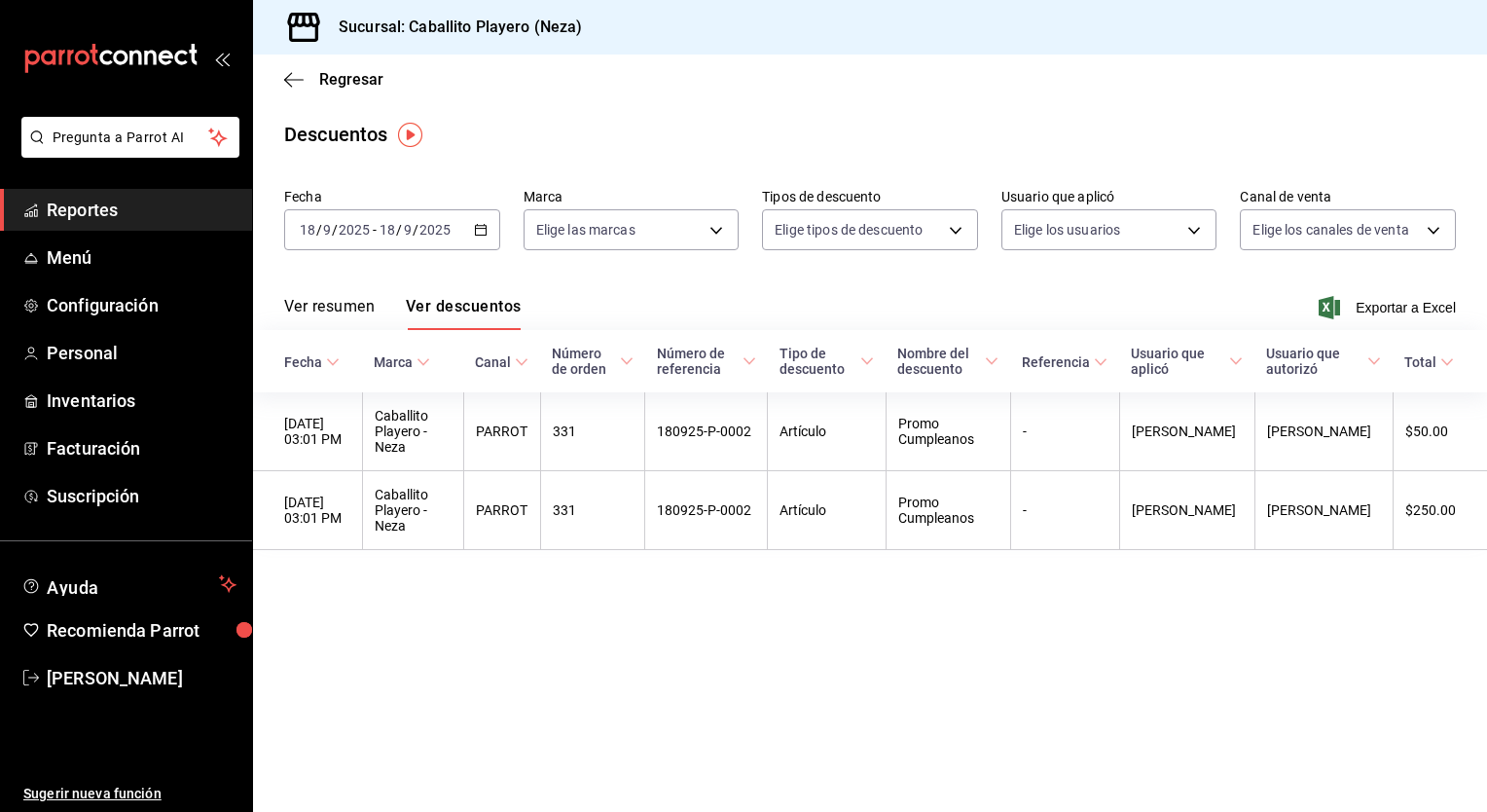
click at [445, 226] on input "2025" at bounding box center [435, 230] width 33 height 16
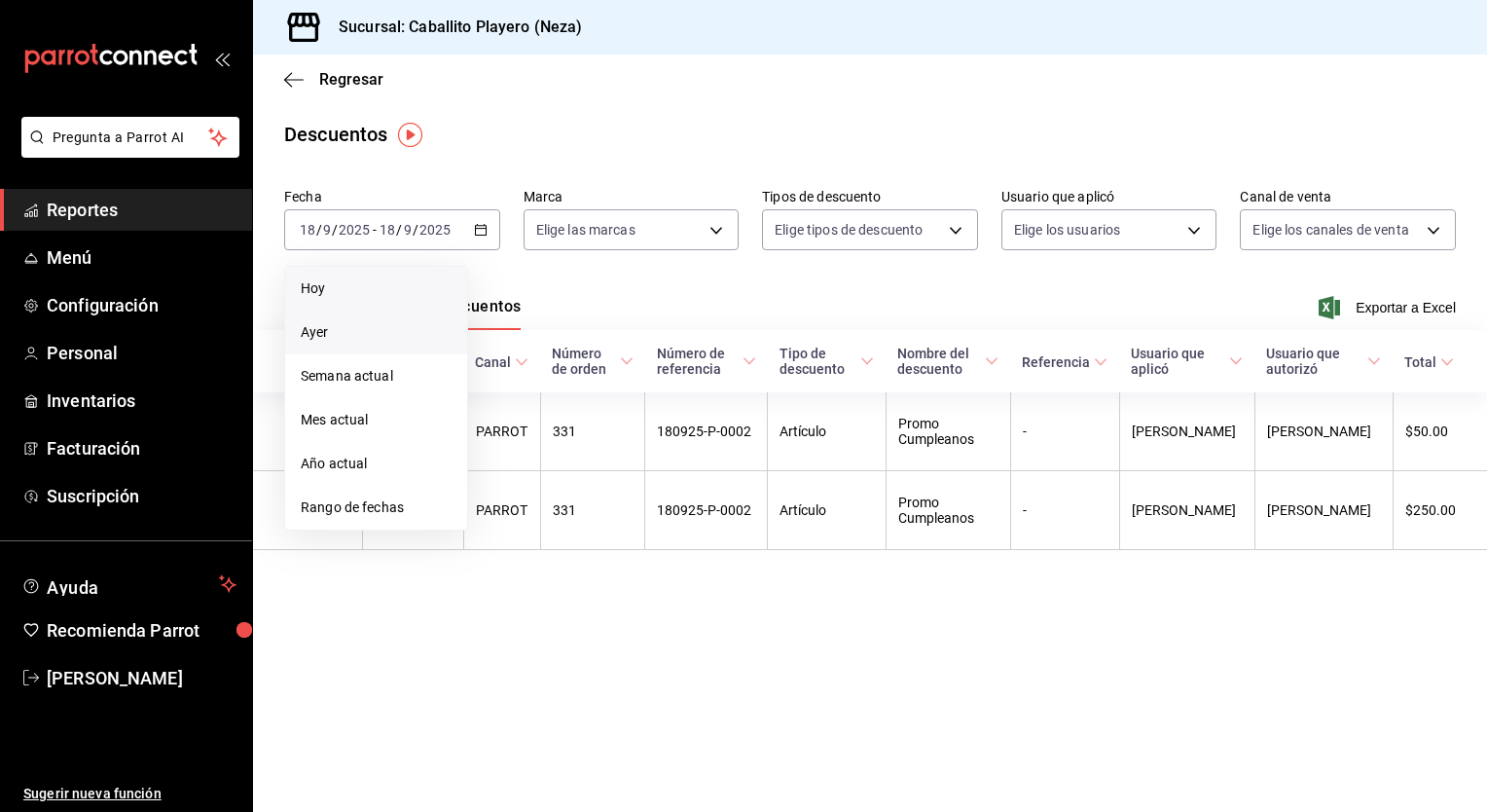
click at [342, 297] on span "Hoy" at bounding box center [376, 289] width 151 height 21
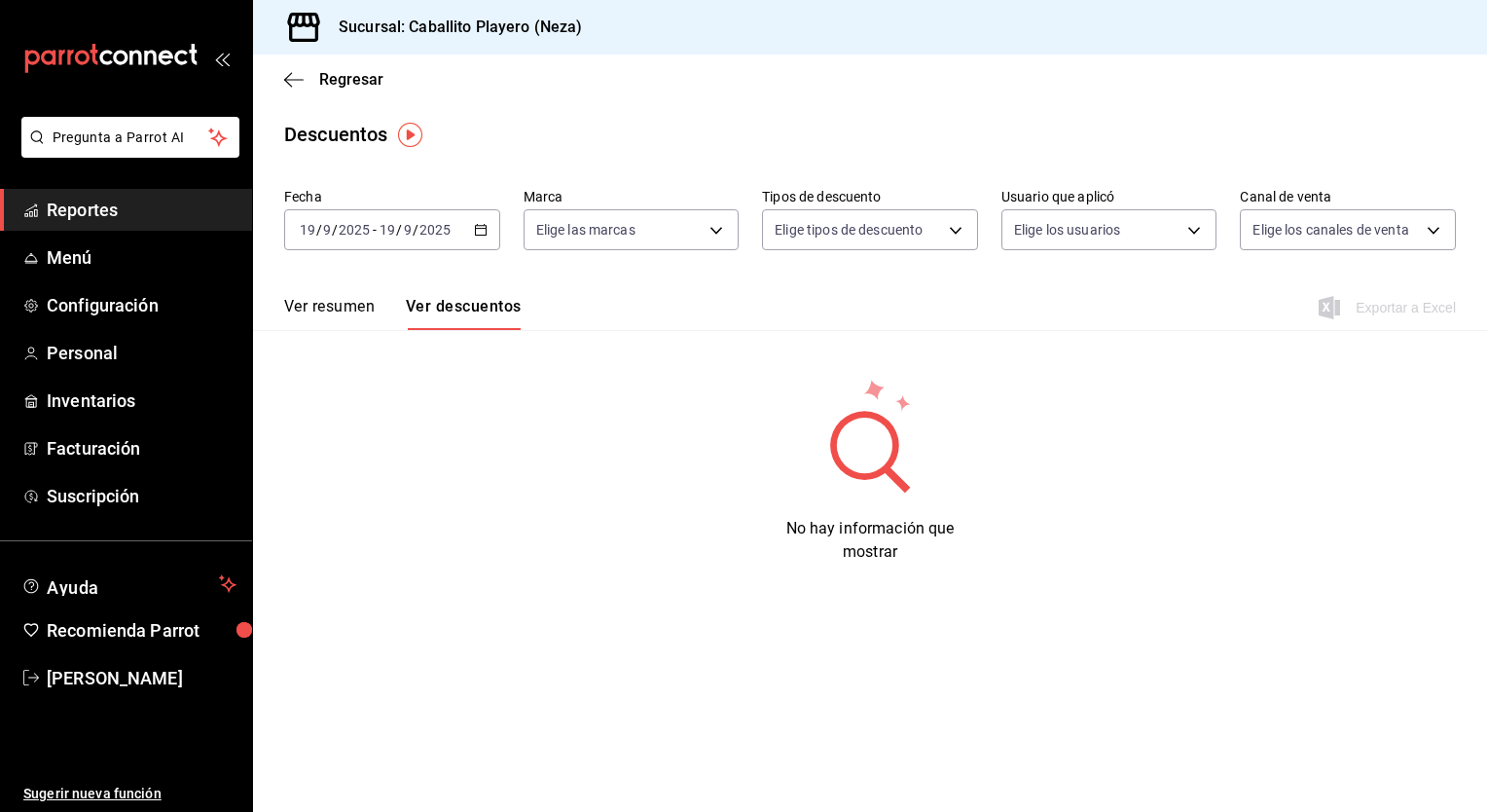
click at [327, 314] on button "Ver resumen" at bounding box center [330, 313] width 91 height 33
click at [341, 77] on span "Regresar" at bounding box center [351, 79] width 65 height 19
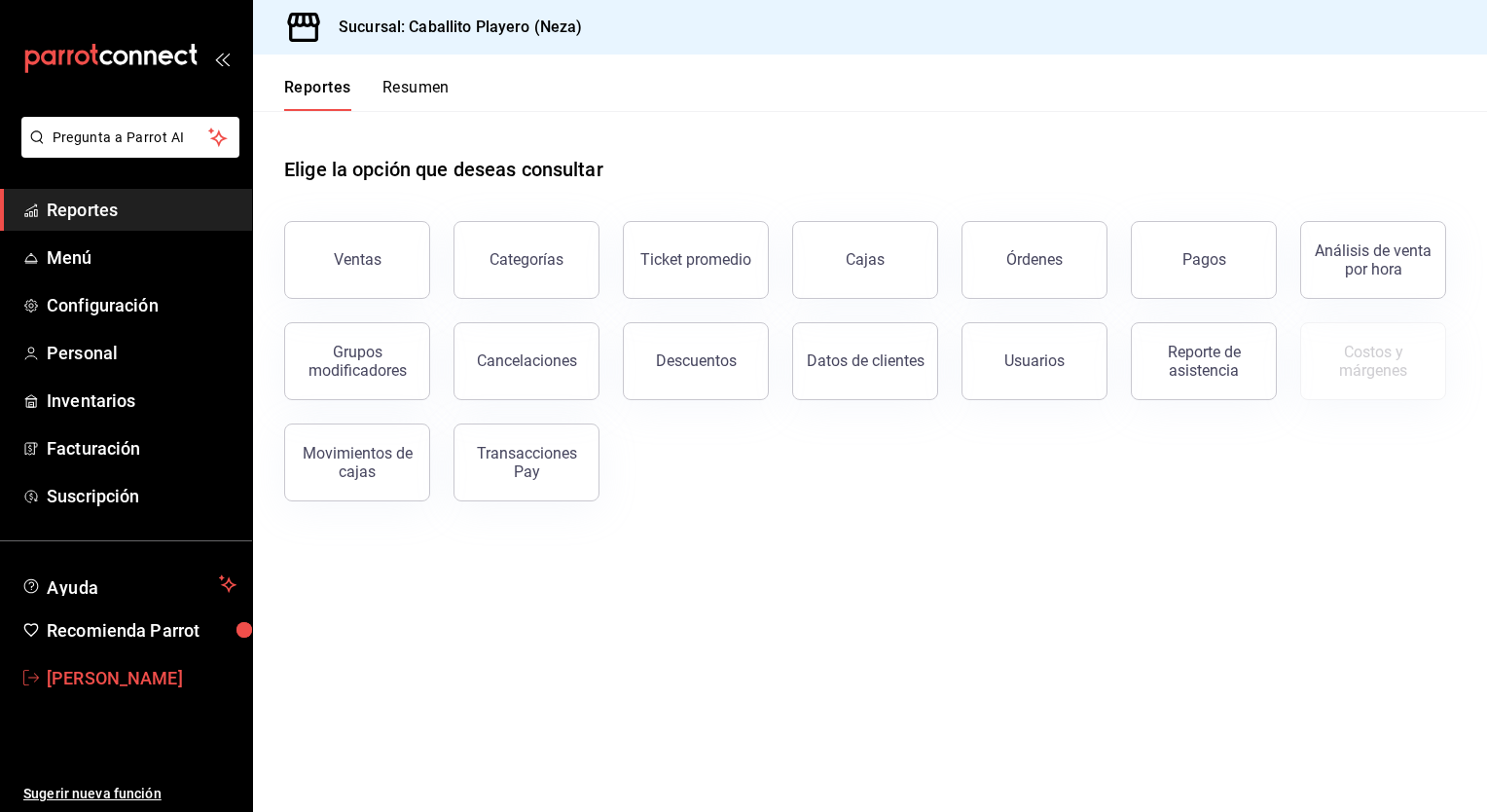
click at [65, 686] on span "[PERSON_NAME]" at bounding box center [142, 678] width 190 height 26
